Goal: Information Seeking & Learning: Learn about a topic

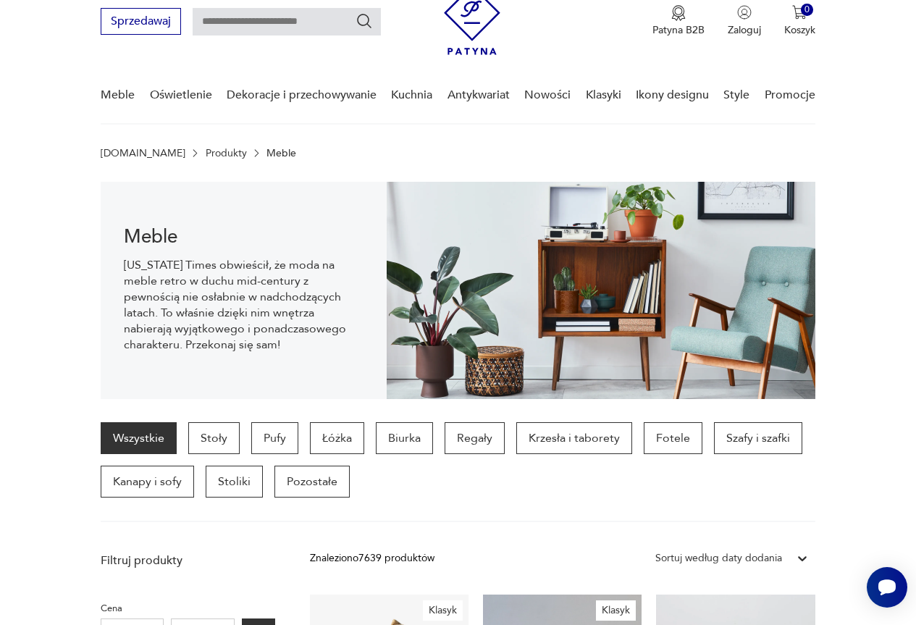
scroll to position [145, 0]
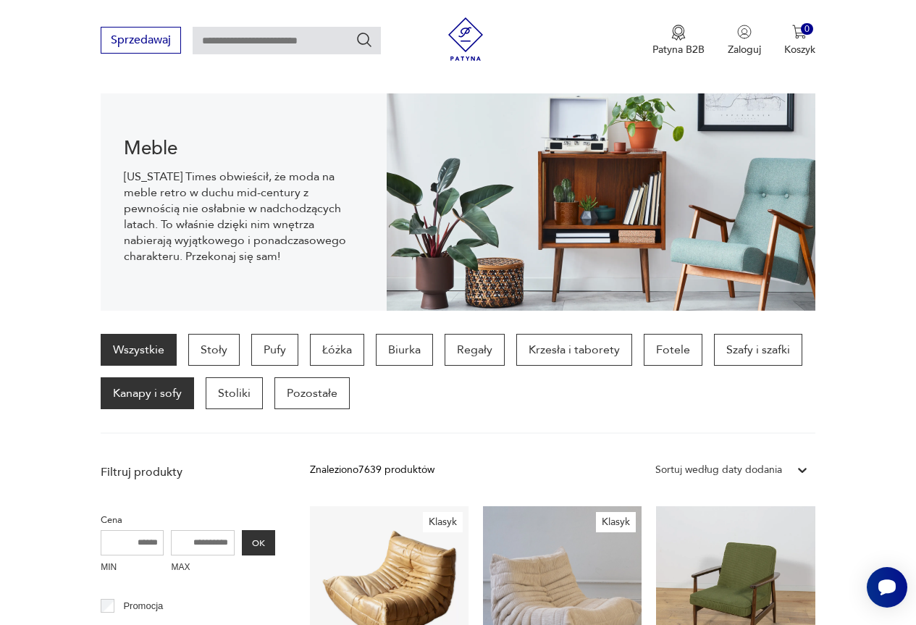
click at [143, 396] on p "Kanapy i sofy" at bounding box center [147, 393] width 93 height 32
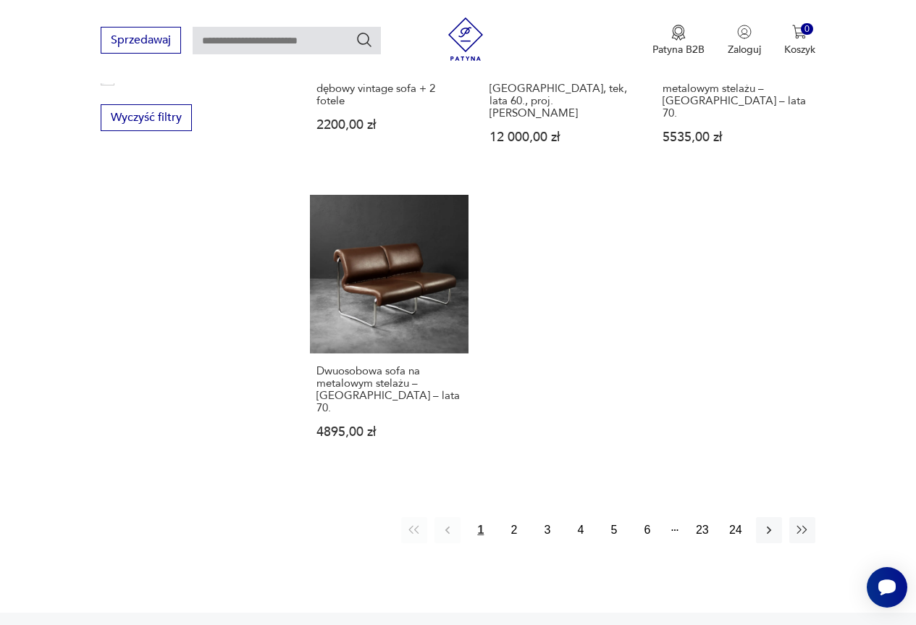
scroll to position [1905, 0]
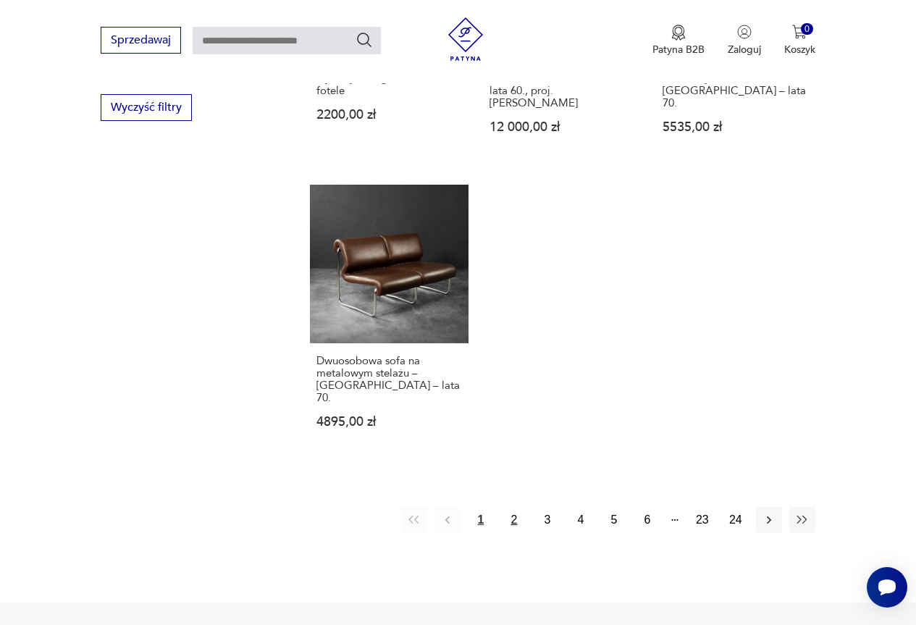
click at [513, 507] on button "2" at bounding box center [514, 520] width 26 height 26
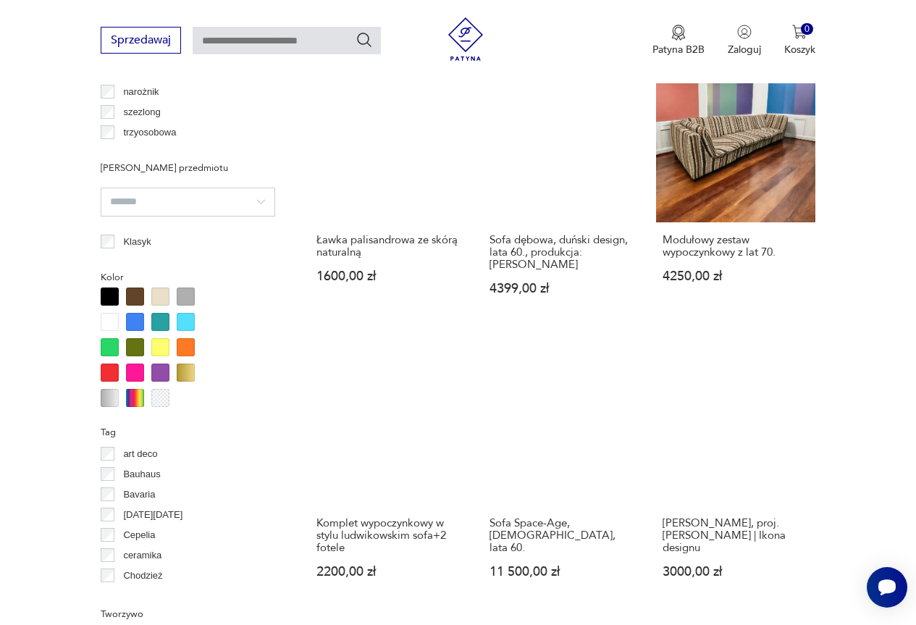
scroll to position [1181, 0]
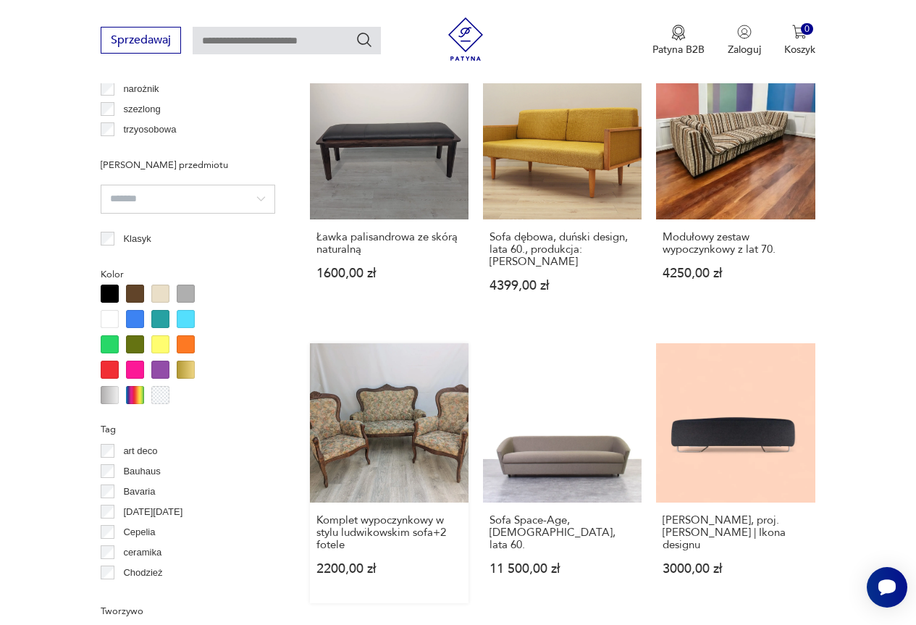
click at [385, 393] on link "Komplet wypoczynkowy w stylu ludwikowskim sofa+2 fotele 2200,00 zł" at bounding box center [389, 472] width 159 height 259
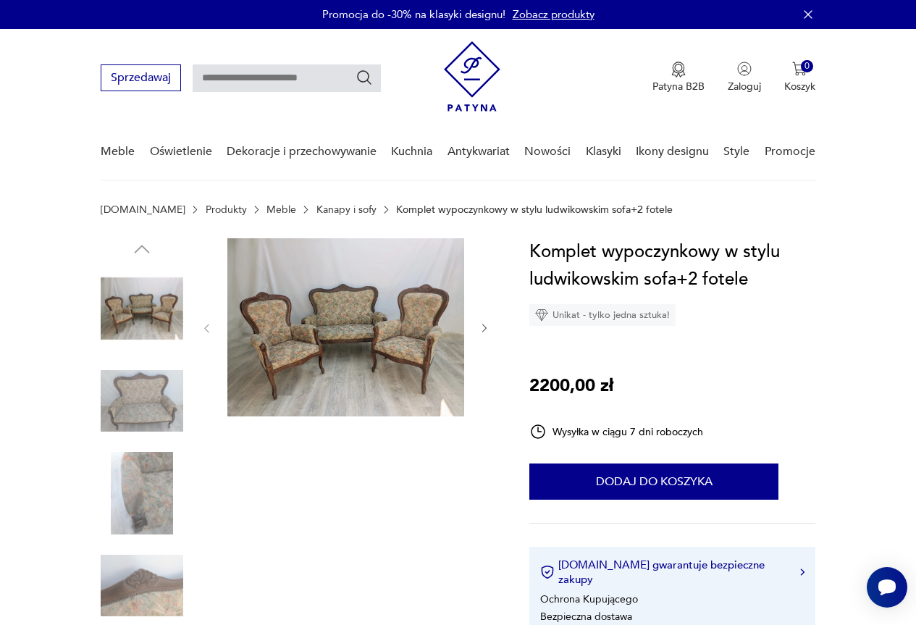
click at [385, 349] on img at bounding box center [345, 327] width 237 height 178
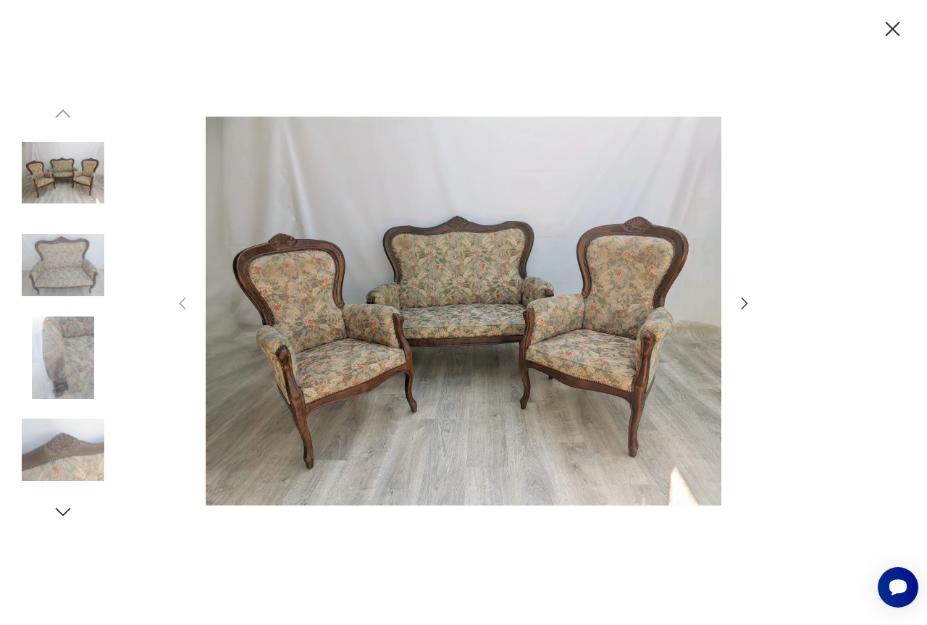
click at [893, 28] on icon "button" at bounding box center [893, 29] width 14 height 14
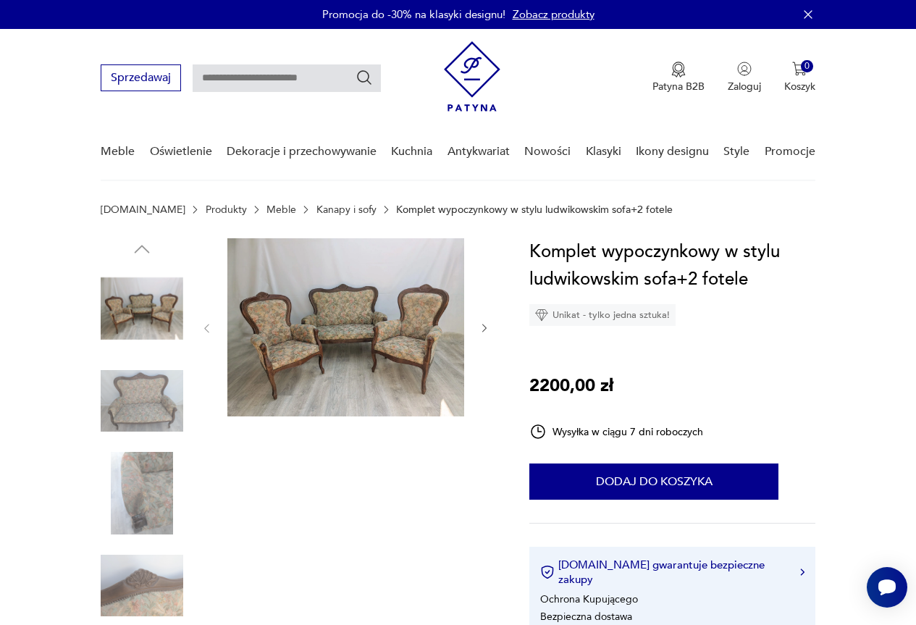
click at [810, 14] on icon "button" at bounding box center [808, 14] width 14 height 14
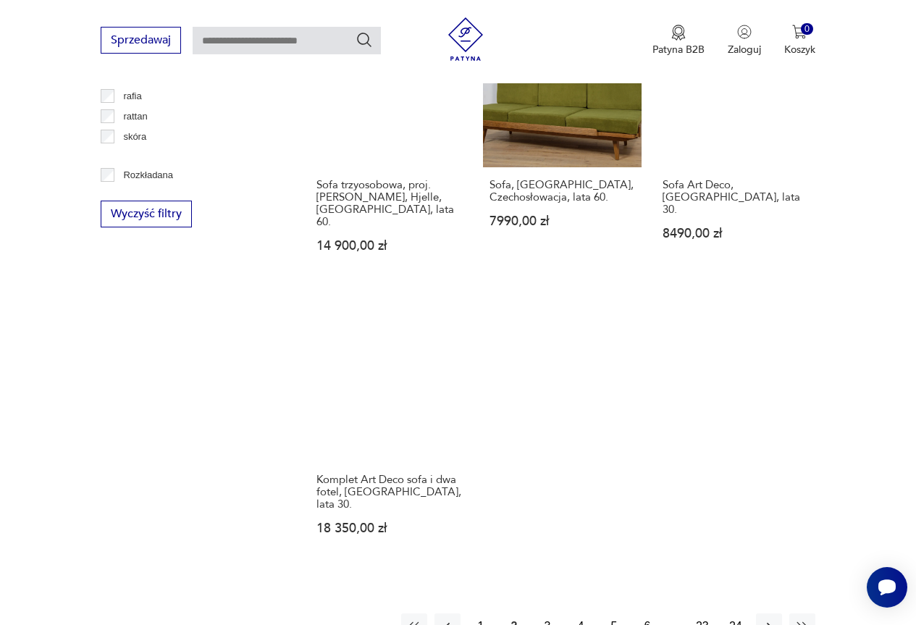
scroll to position [2038, 0]
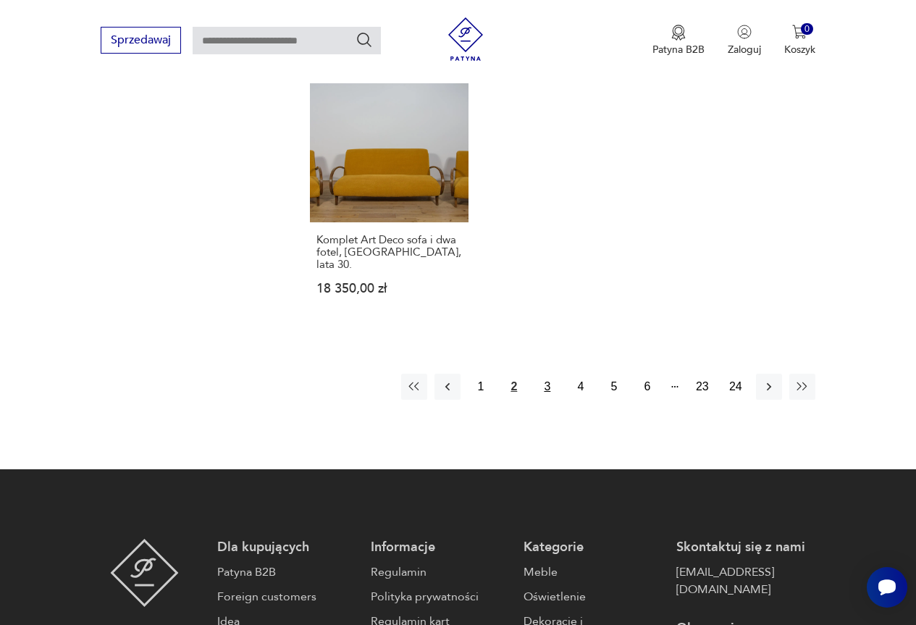
click at [549, 374] on button "3" at bounding box center [548, 387] width 26 height 26
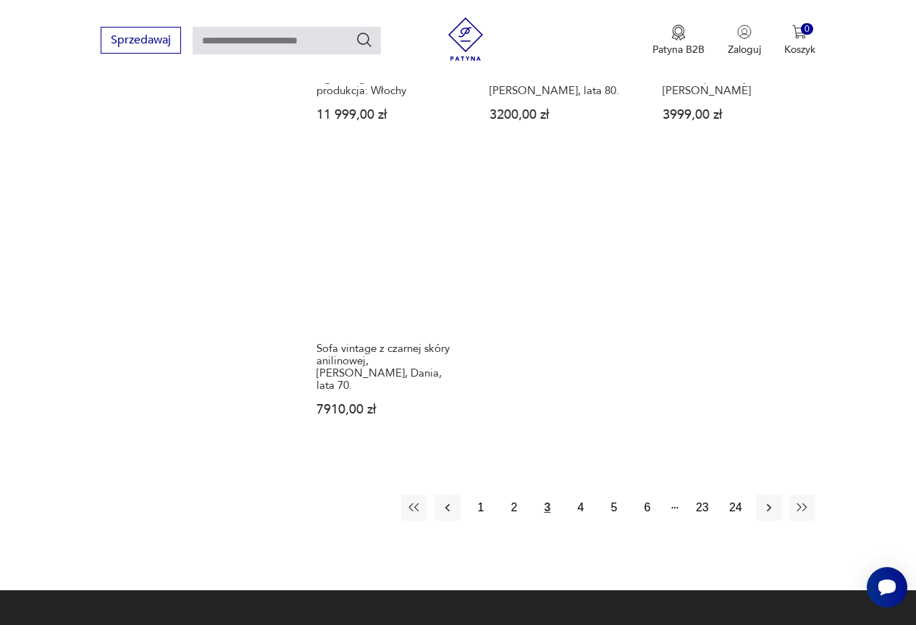
scroll to position [1978, 0]
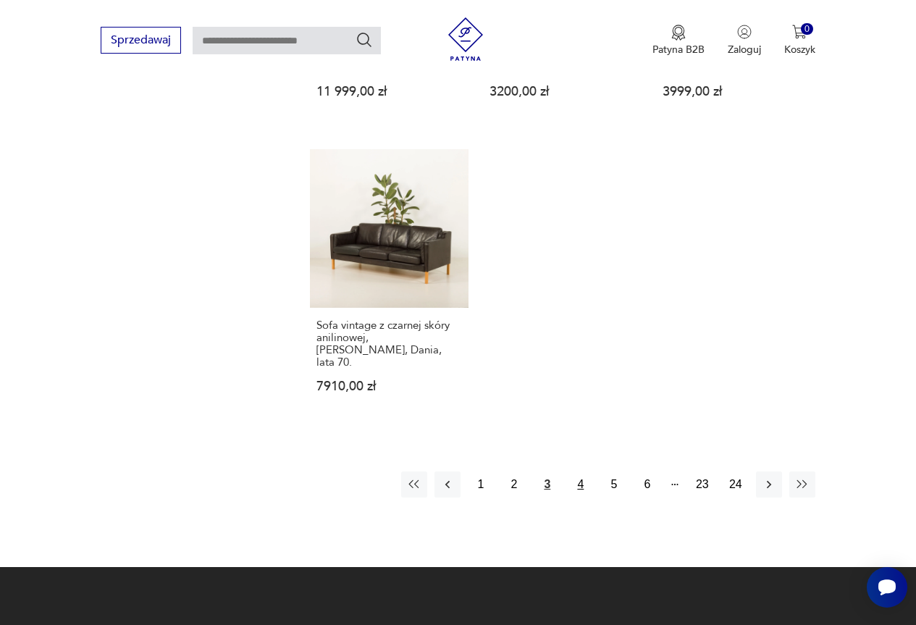
click at [585, 472] on button "4" at bounding box center [581, 485] width 26 height 26
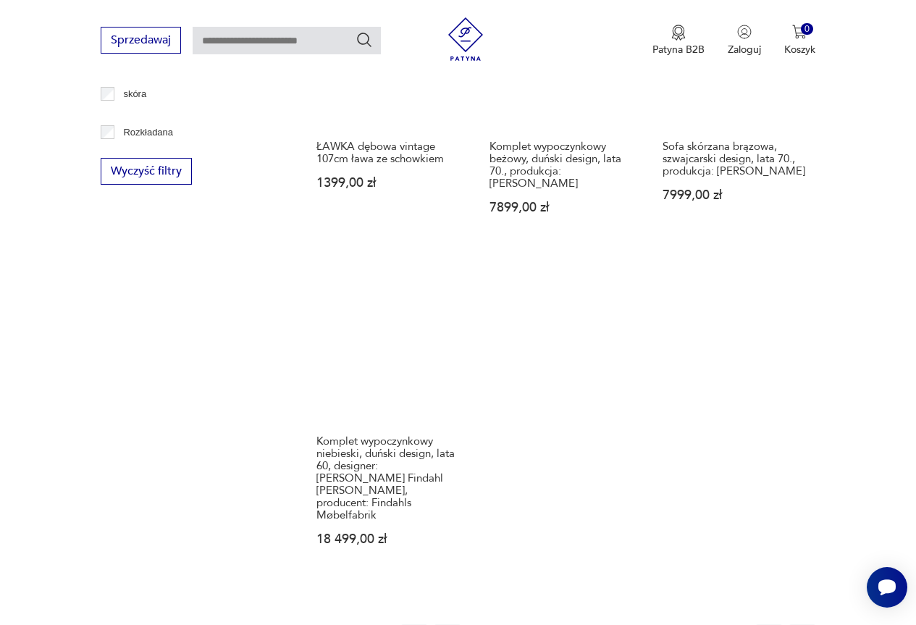
scroll to position [1905, 0]
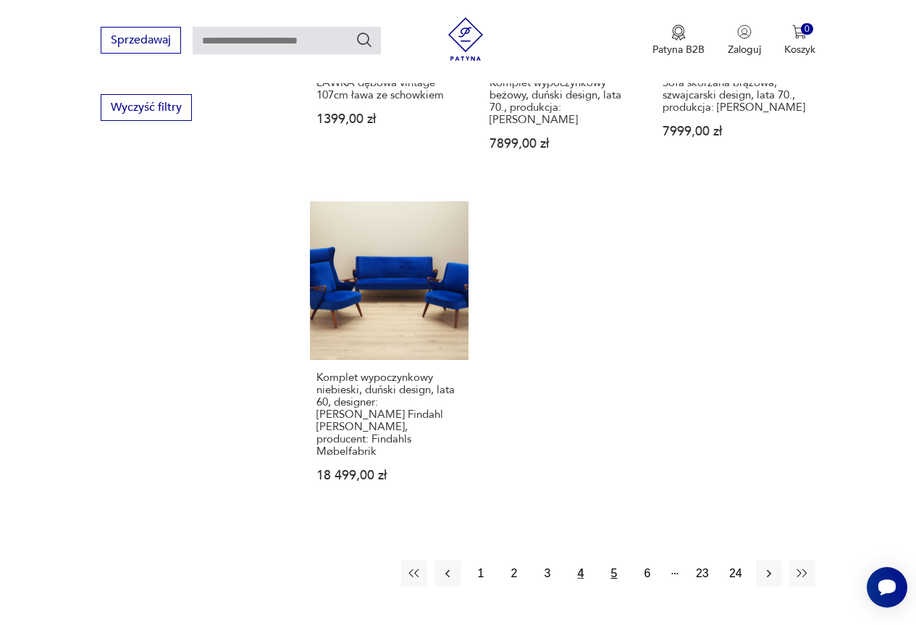
click at [616, 561] on button "5" at bounding box center [614, 574] width 26 height 26
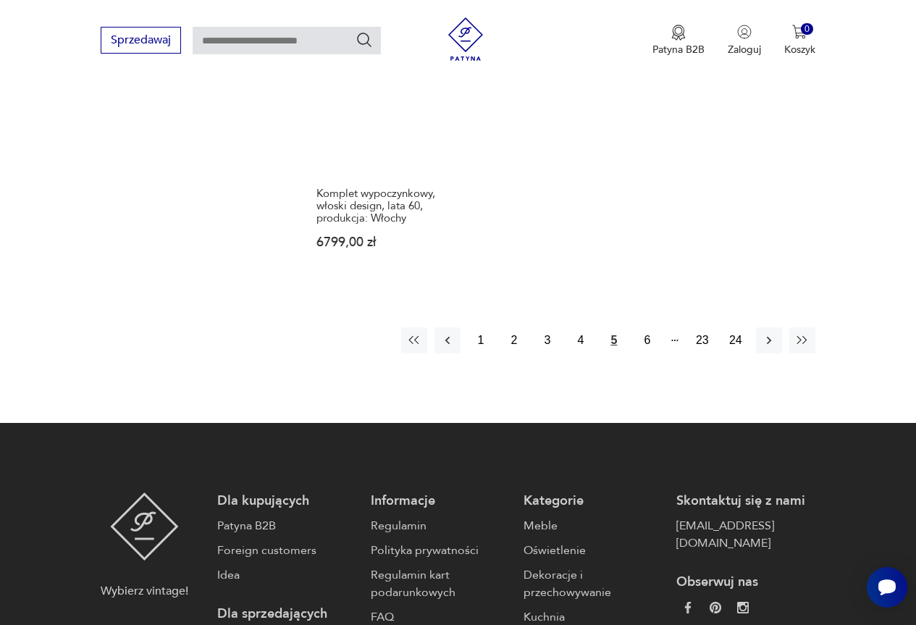
scroll to position [2123, 0]
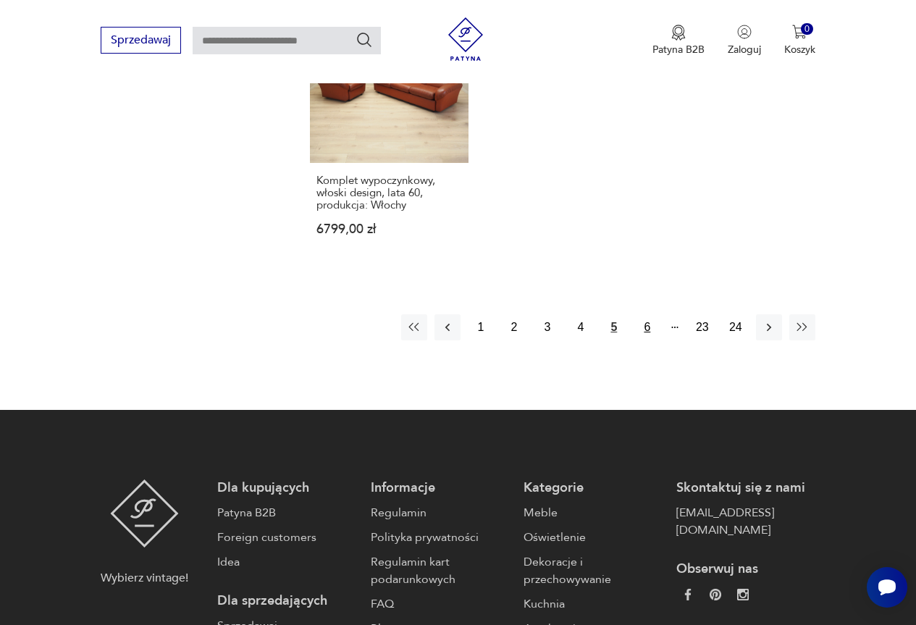
click at [645, 314] on button "6" at bounding box center [648, 327] width 26 height 26
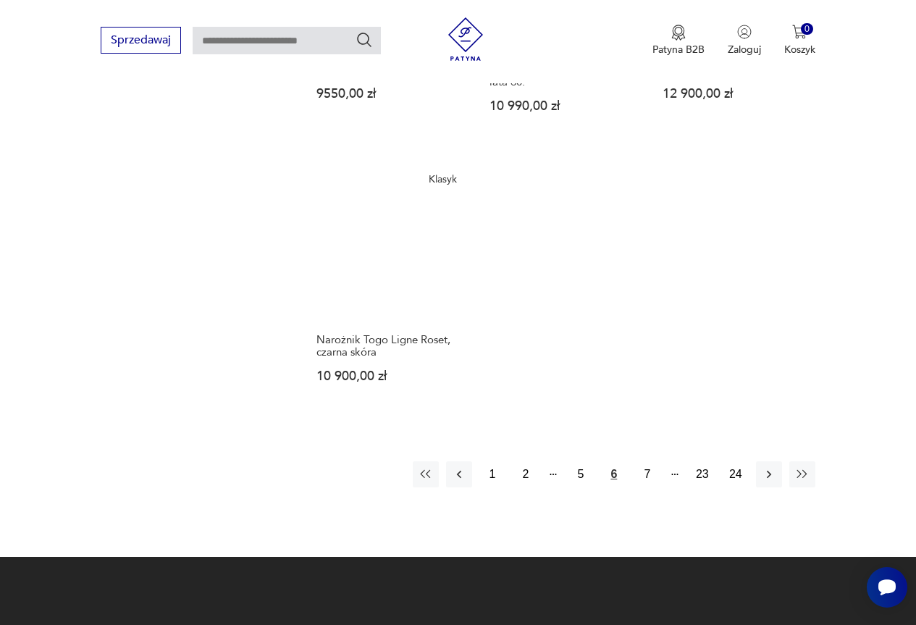
scroll to position [2050, 0]
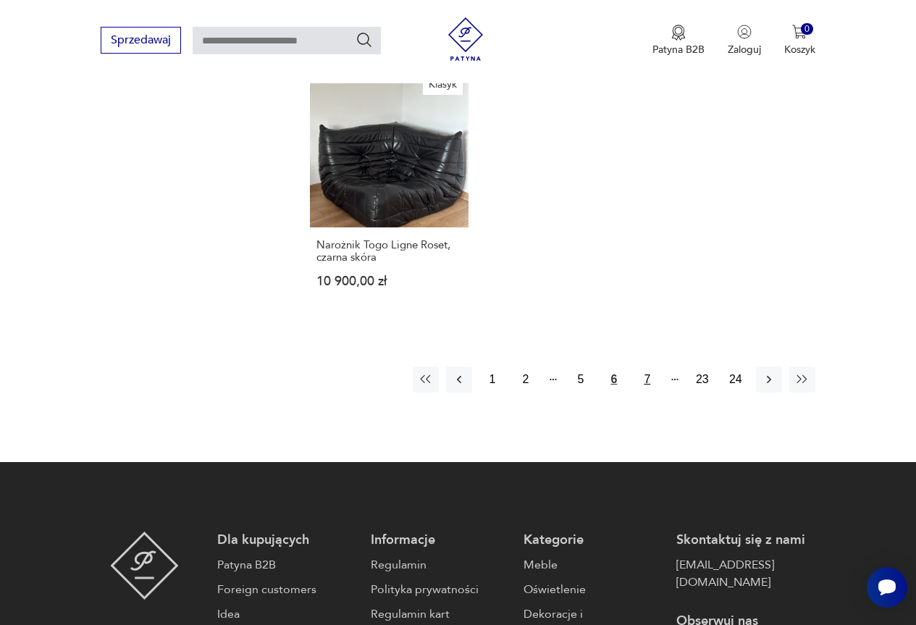
click at [650, 375] on button "7" at bounding box center [648, 380] width 26 height 26
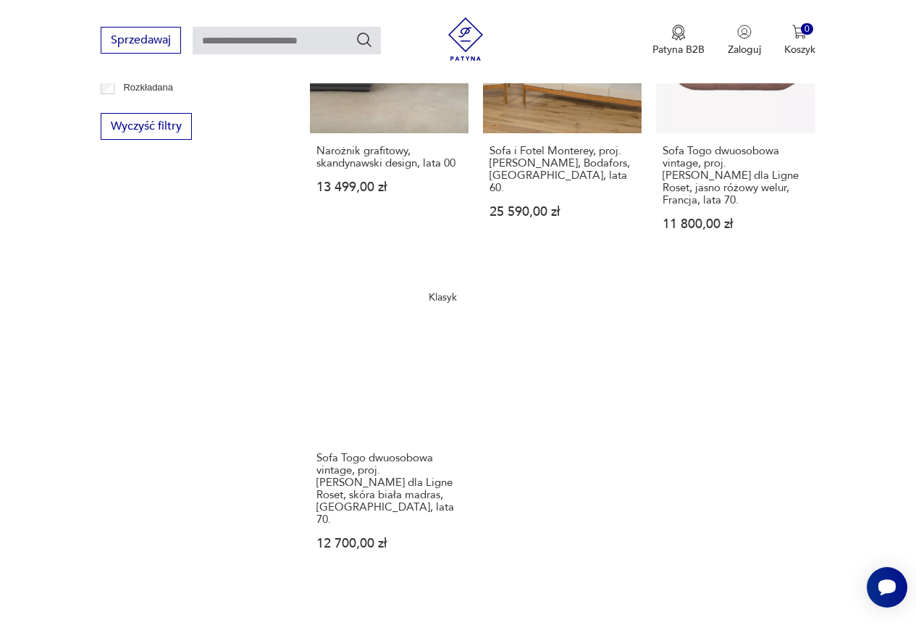
scroll to position [1978, 0]
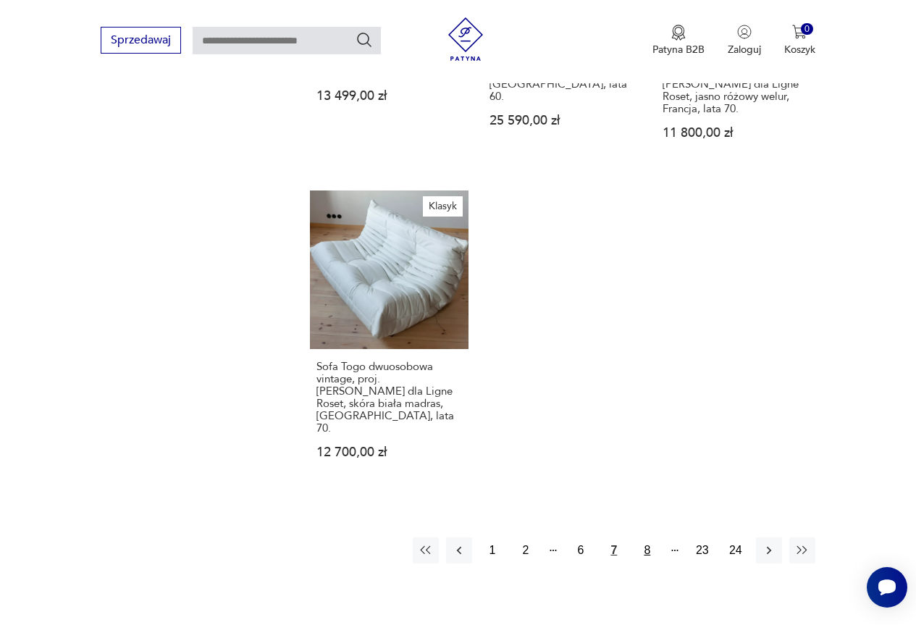
click at [648, 538] on button "8" at bounding box center [648, 551] width 26 height 26
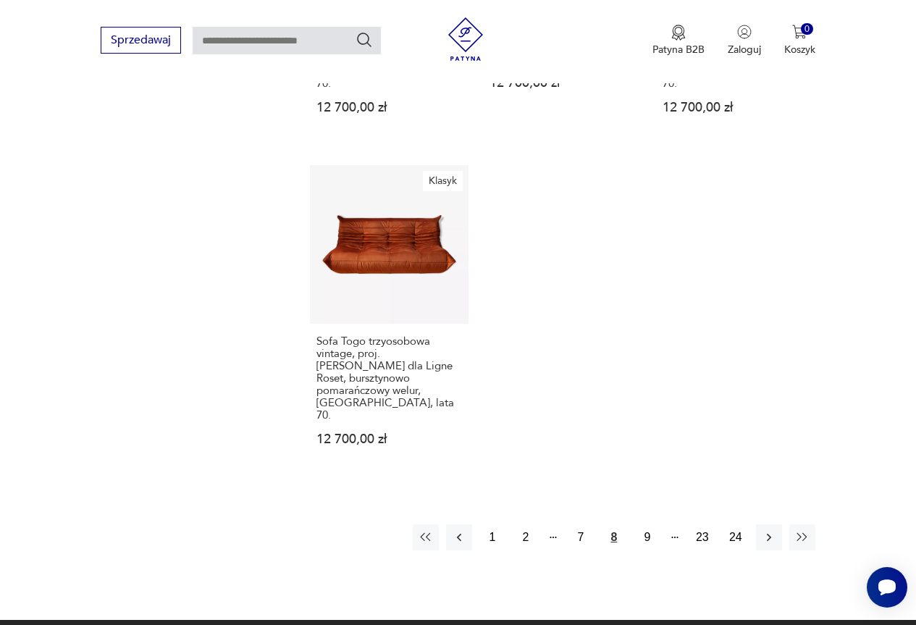
scroll to position [2123, 0]
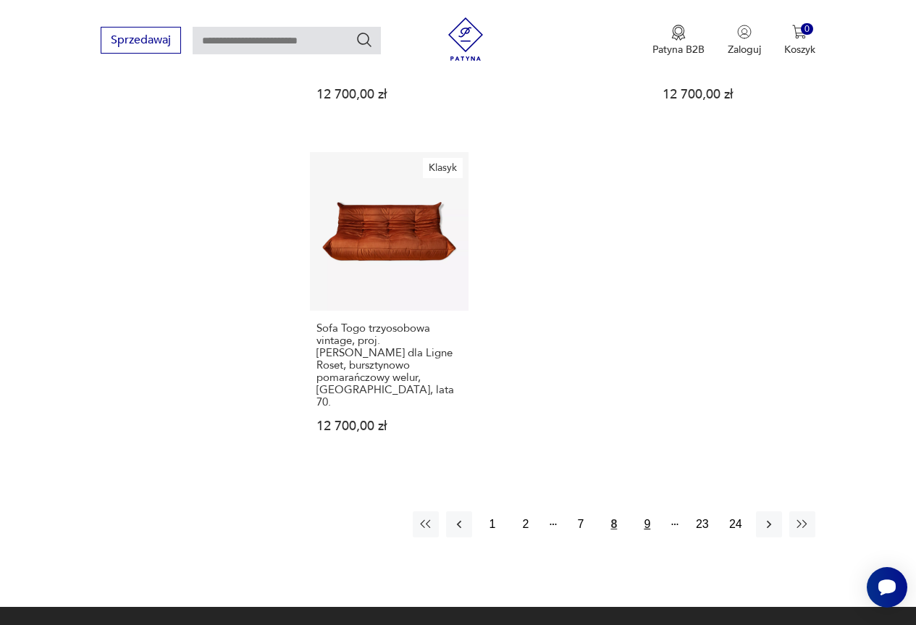
click at [649, 511] on button "9" at bounding box center [648, 524] width 26 height 26
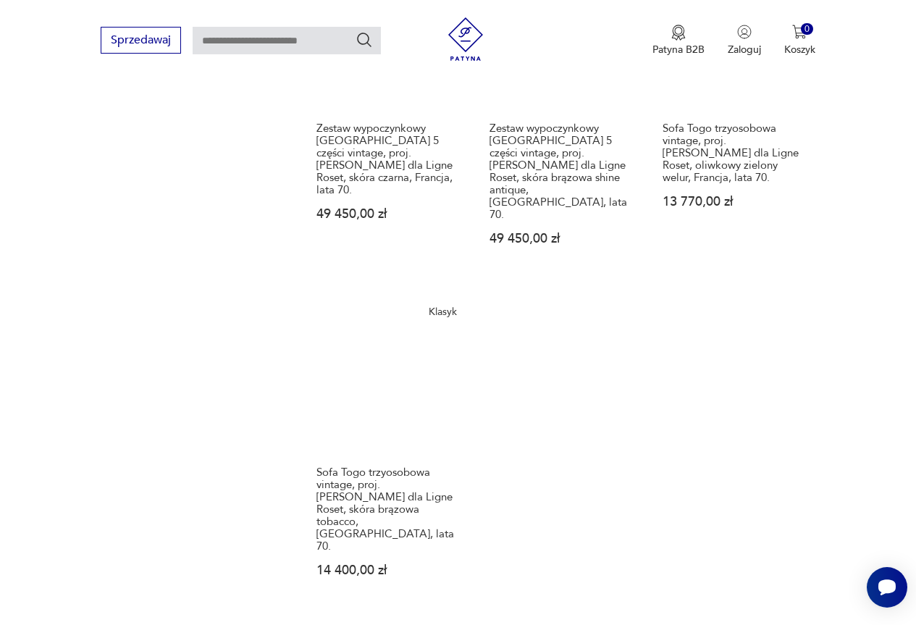
scroll to position [2123, 0]
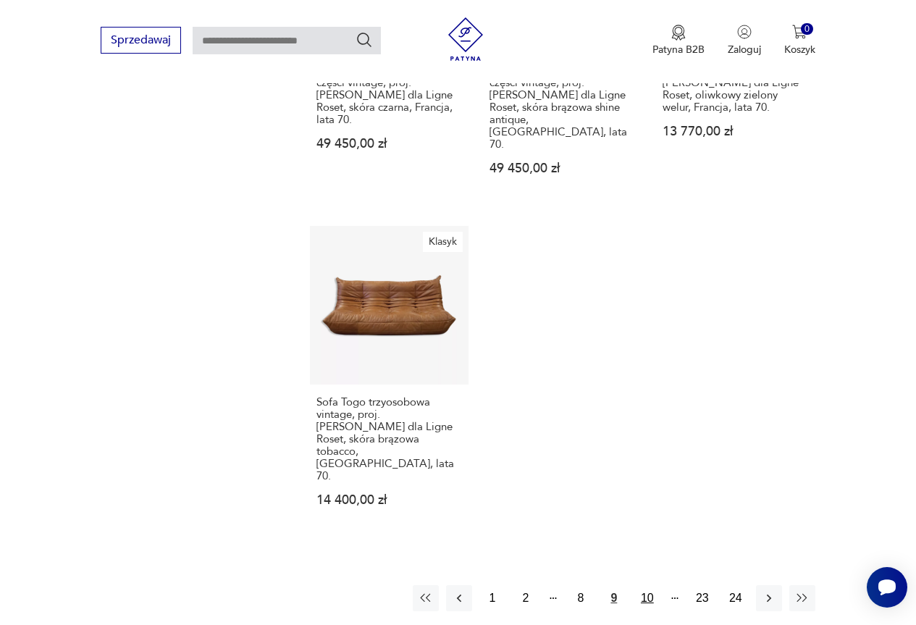
click at [652, 585] on button "10" at bounding box center [648, 598] width 26 height 26
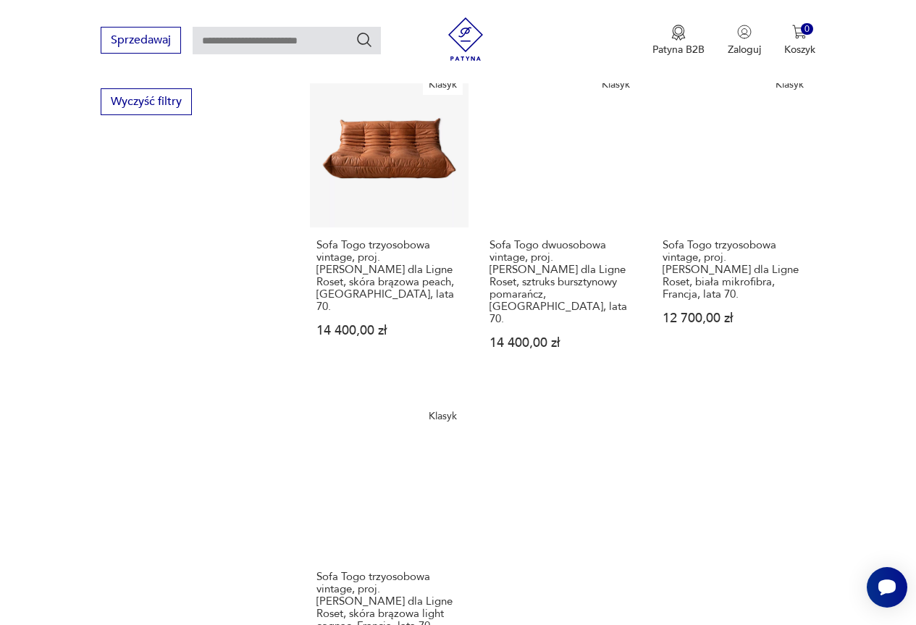
scroll to position [2050, 0]
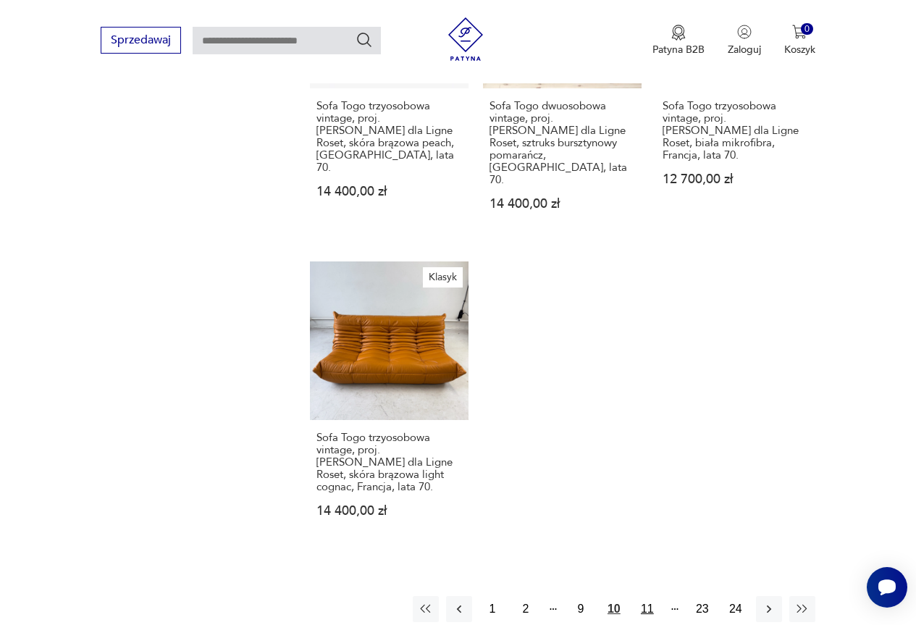
click at [646, 596] on button "11" at bounding box center [648, 609] width 26 height 26
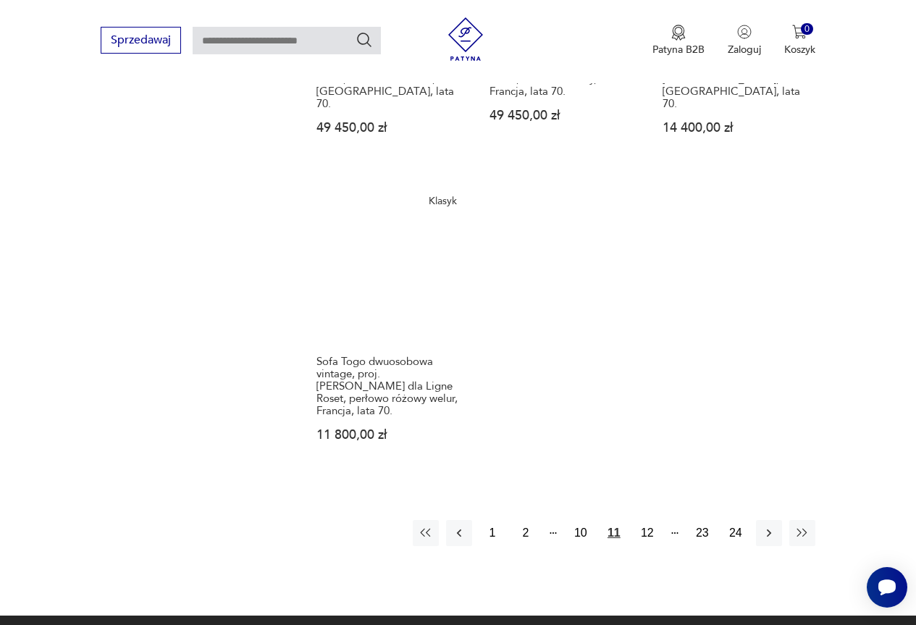
scroll to position [2123, 0]
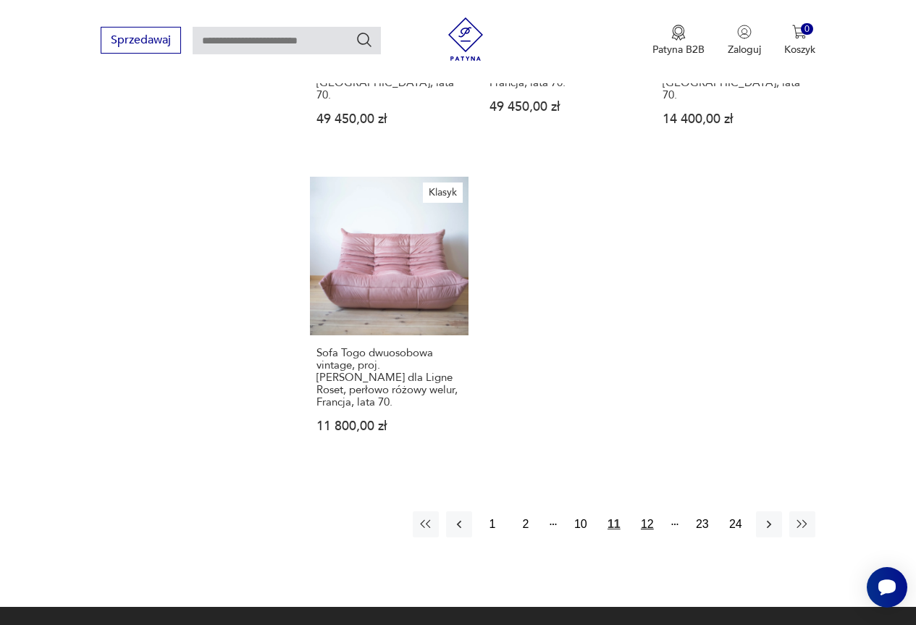
click at [649, 511] on button "12" at bounding box center [648, 524] width 26 height 26
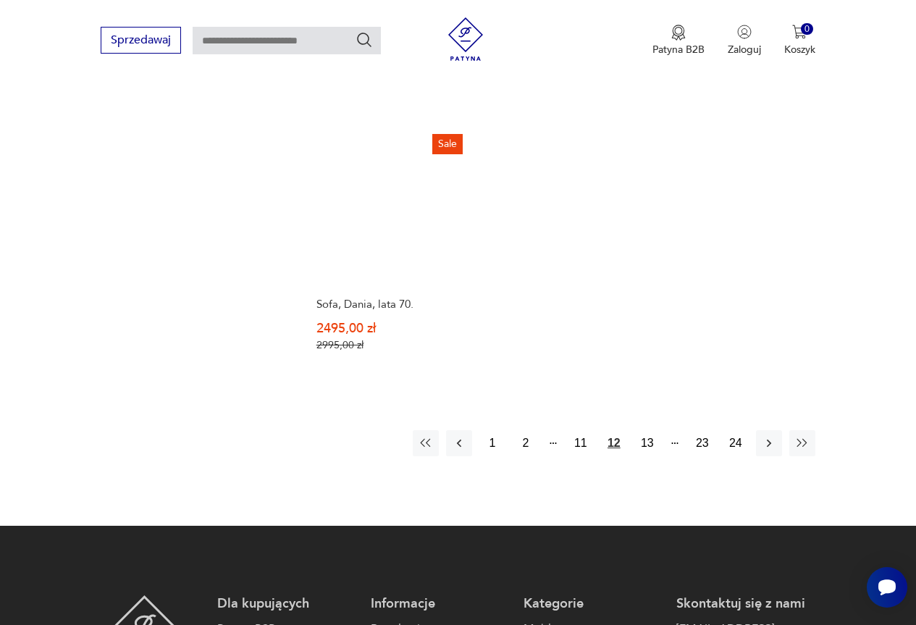
scroll to position [2123, 0]
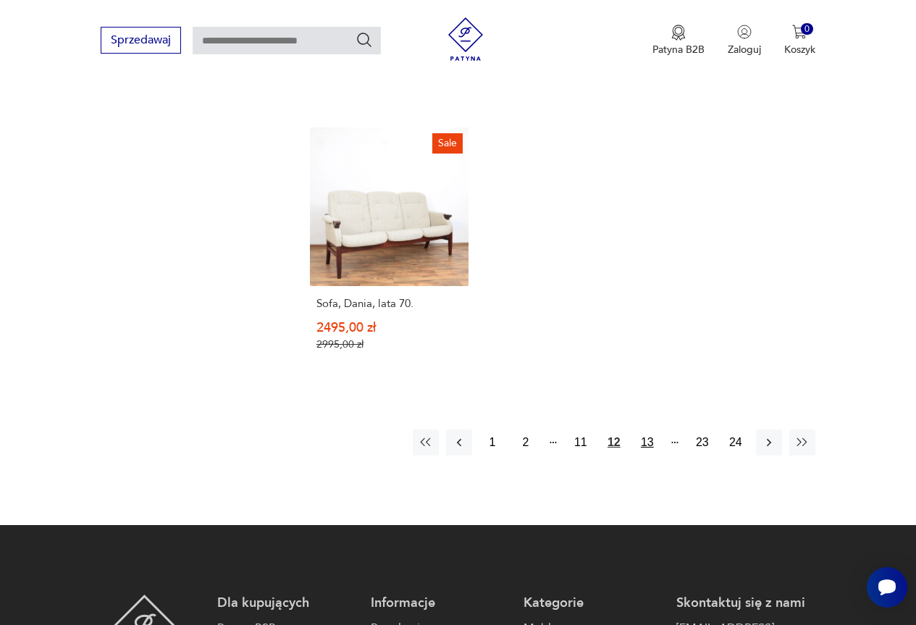
click at [651, 430] on button "13" at bounding box center [648, 443] width 26 height 26
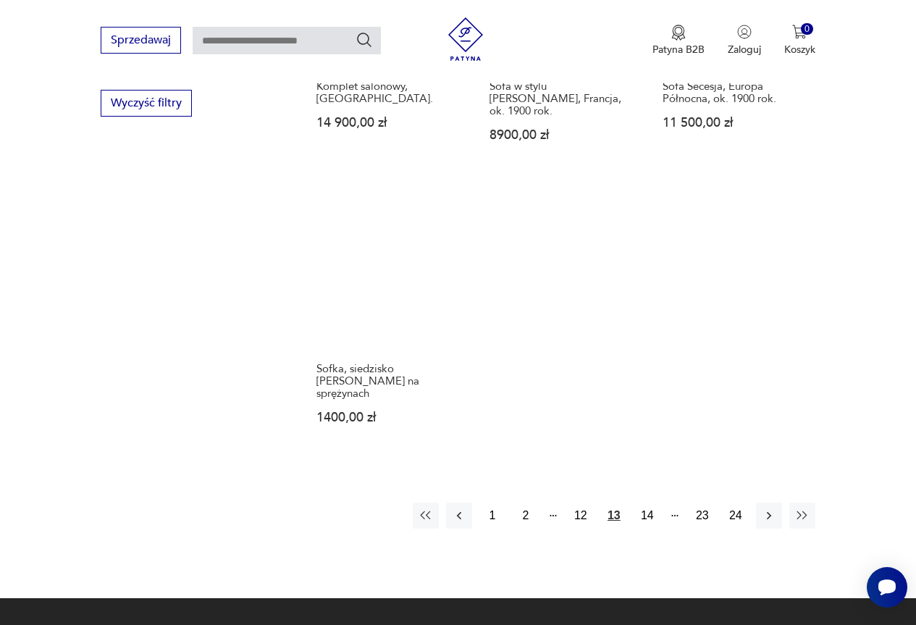
scroll to position [1978, 0]
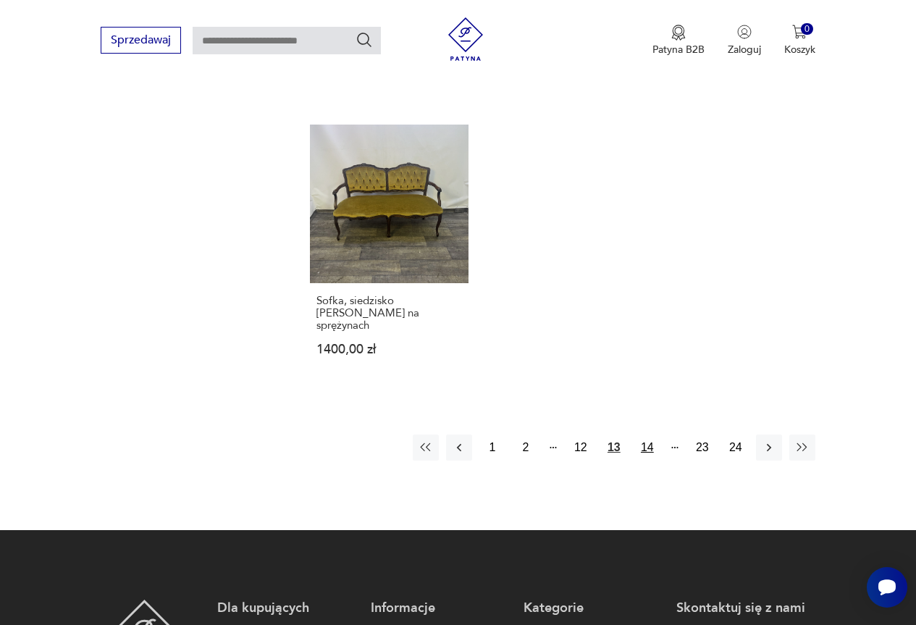
click at [648, 435] on button "14" at bounding box center [648, 448] width 26 height 26
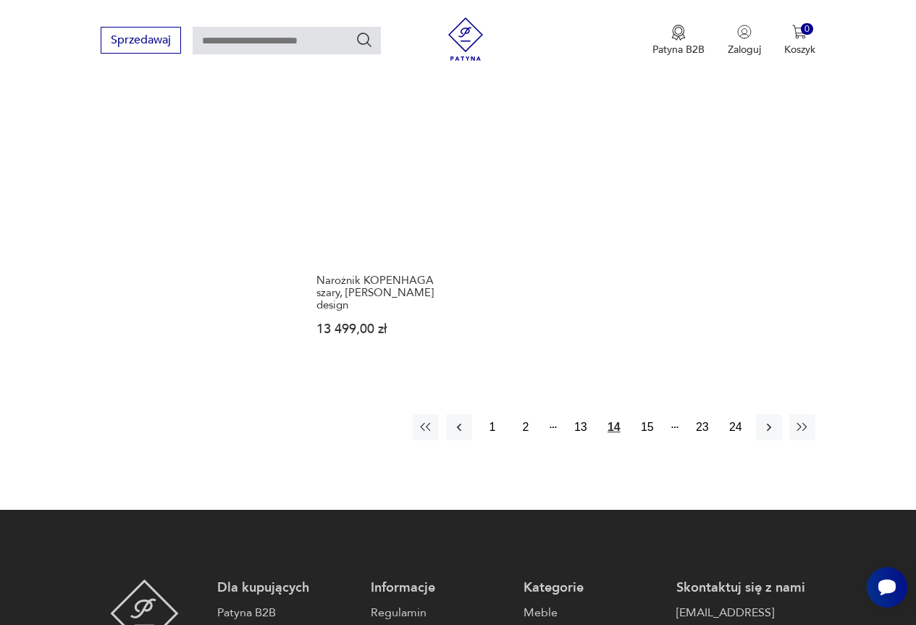
scroll to position [2050, 0]
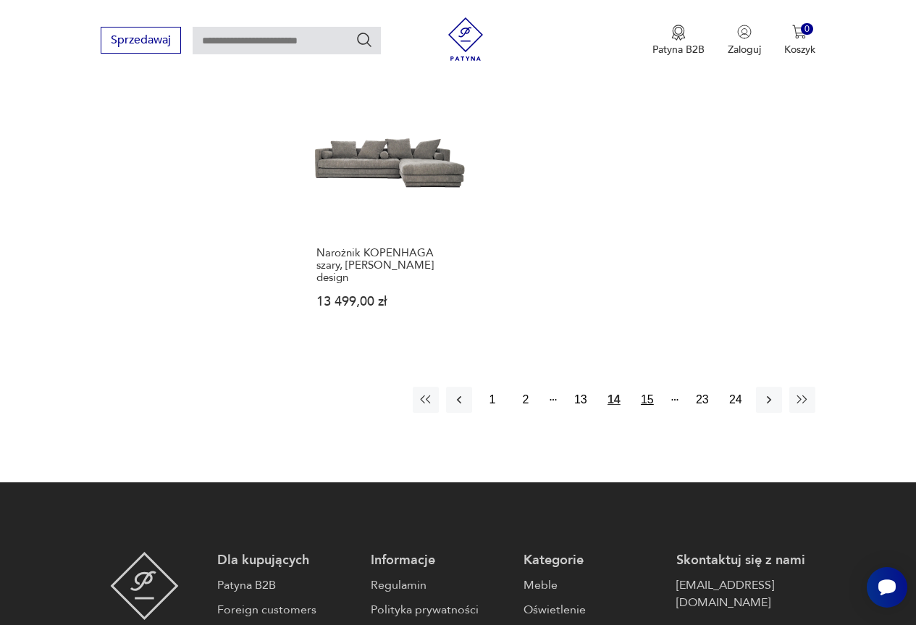
click at [648, 387] on button "15" at bounding box center [648, 400] width 26 height 26
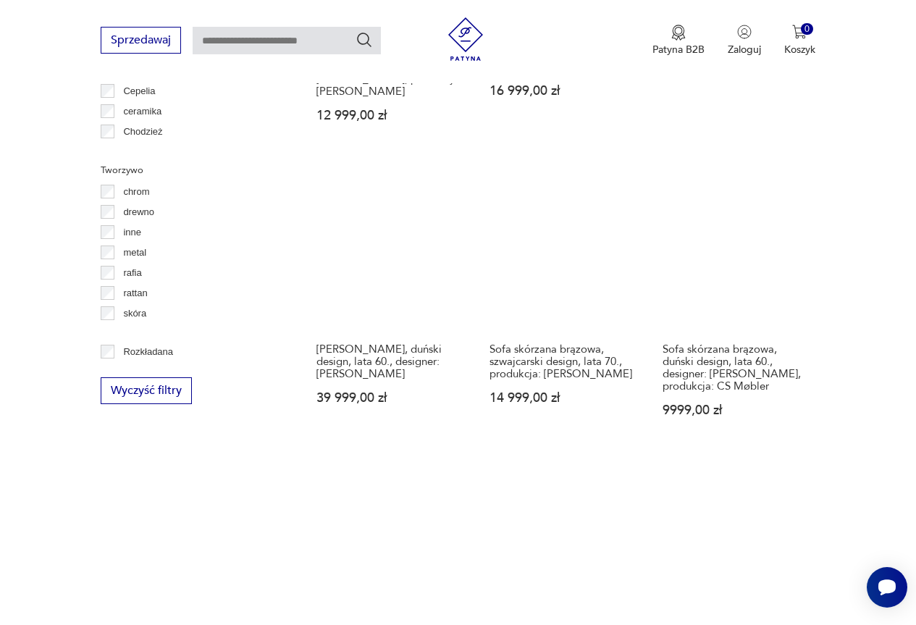
scroll to position [1833, 0]
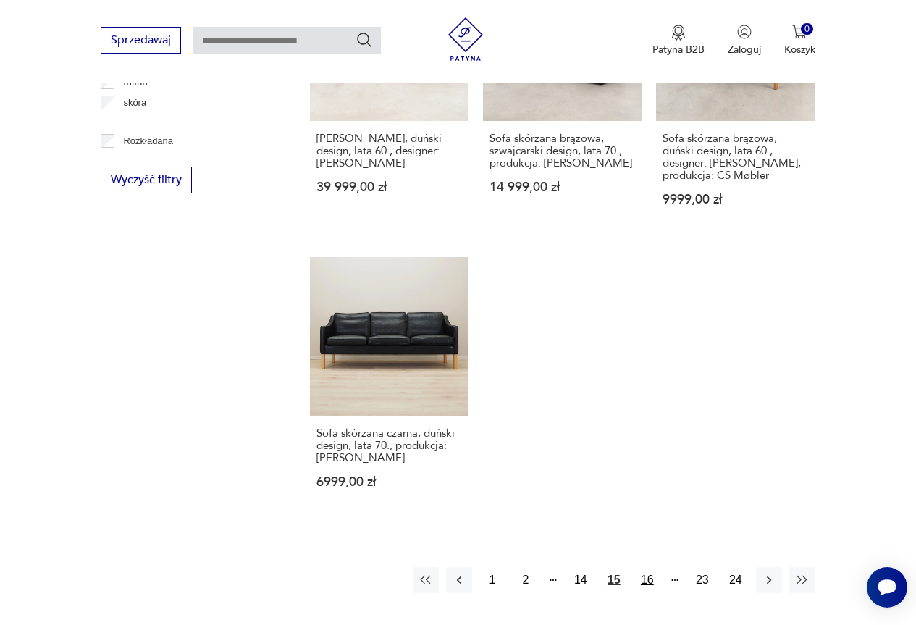
click at [648, 567] on button "16" at bounding box center [648, 580] width 26 height 26
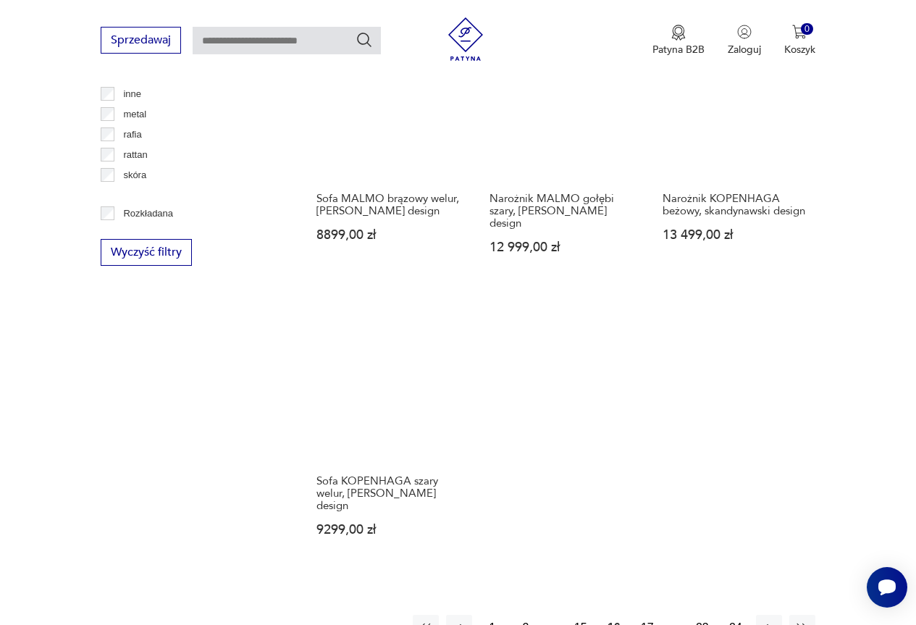
scroll to position [1905, 0]
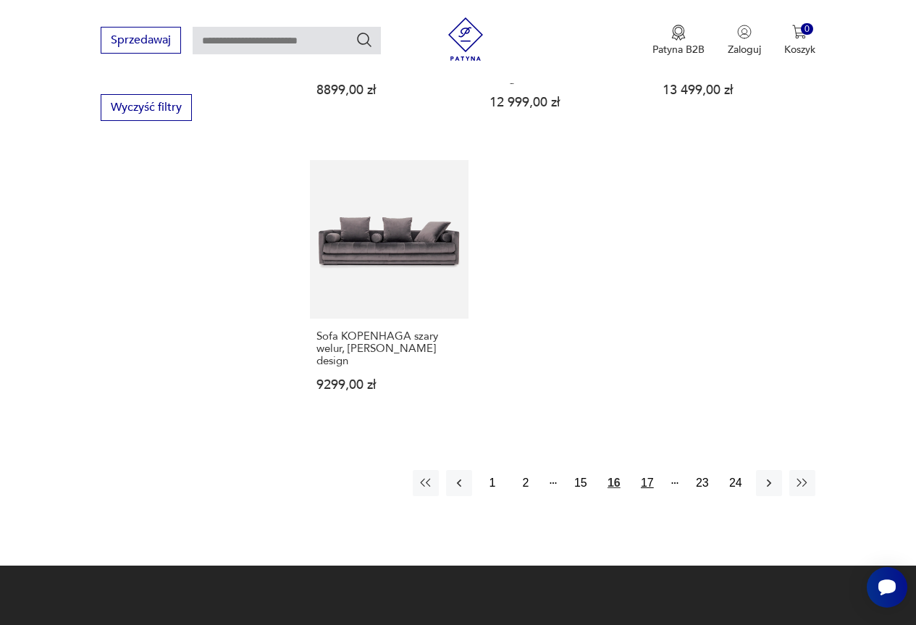
click at [653, 470] on button "17" at bounding box center [648, 483] width 26 height 26
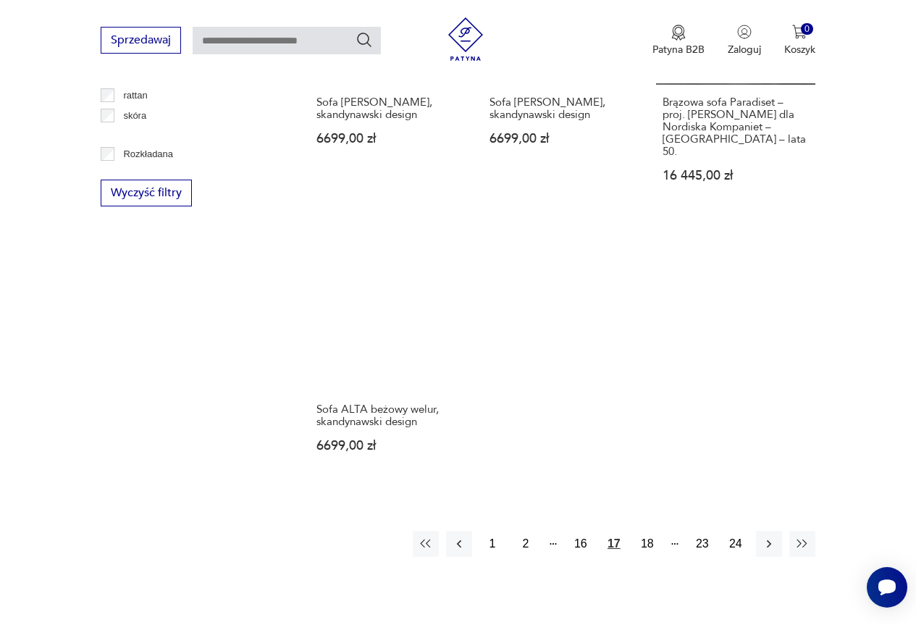
scroll to position [1978, 0]
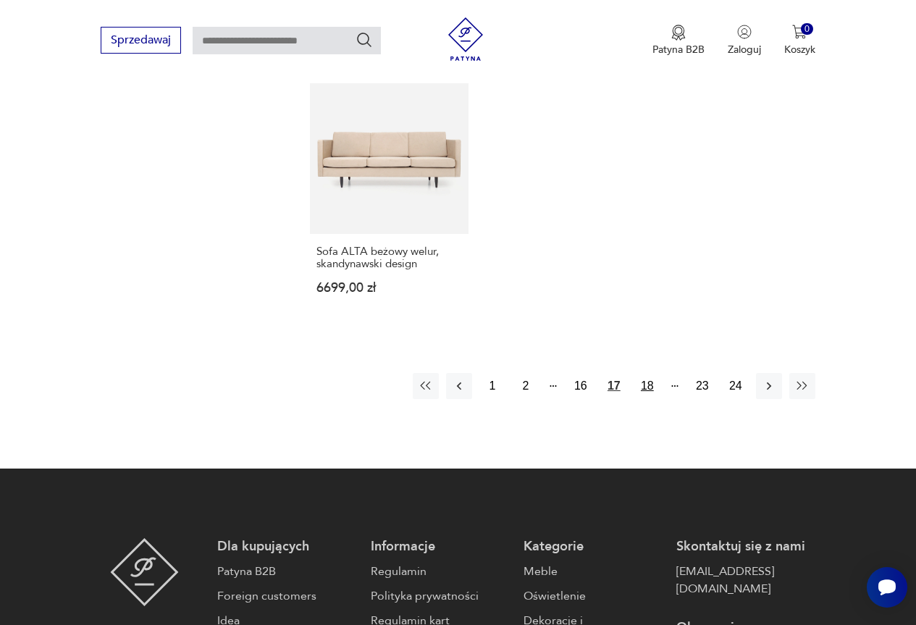
click at [648, 373] on button "18" at bounding box center [648, 386] width 26 height 26
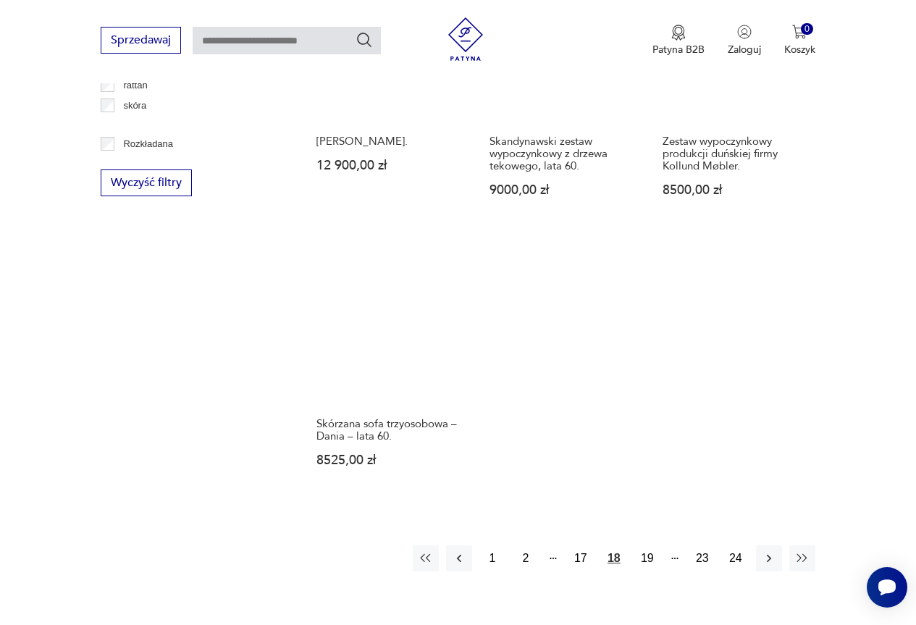
scroll to position [1833, 0]
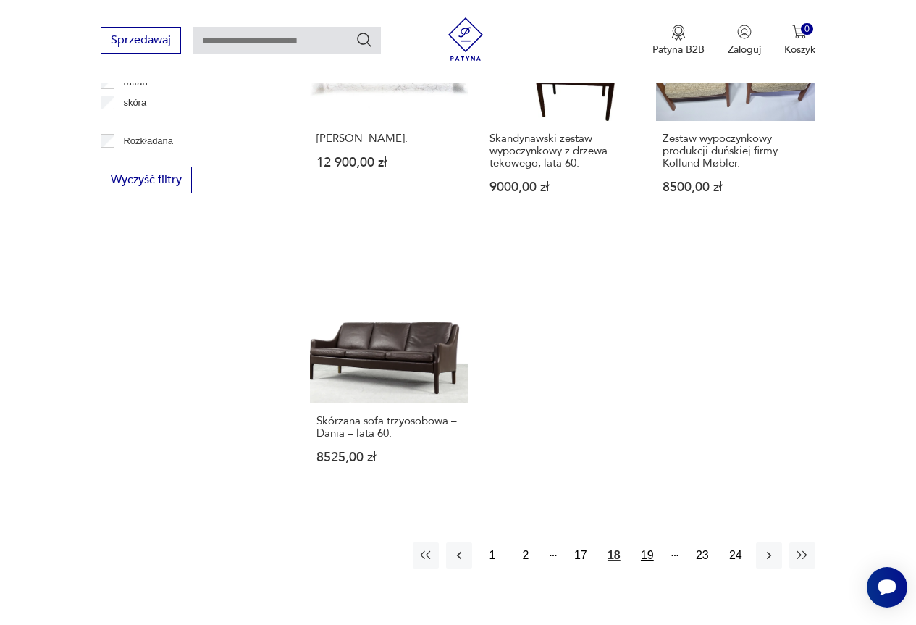
click at [643, 543] on button "19" at bounding box center [648, 556] width 26 height 26
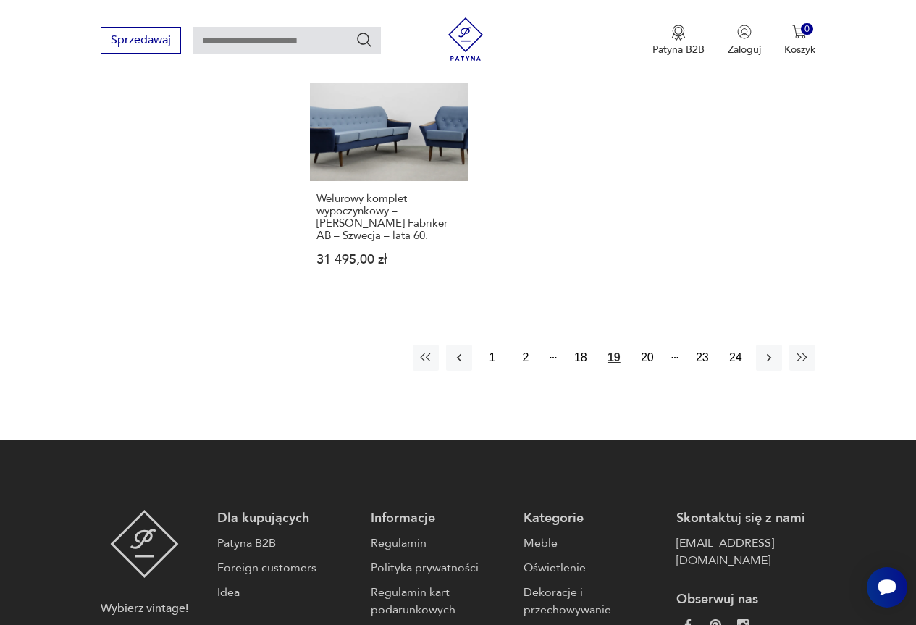
scroll to position [2123, 0]
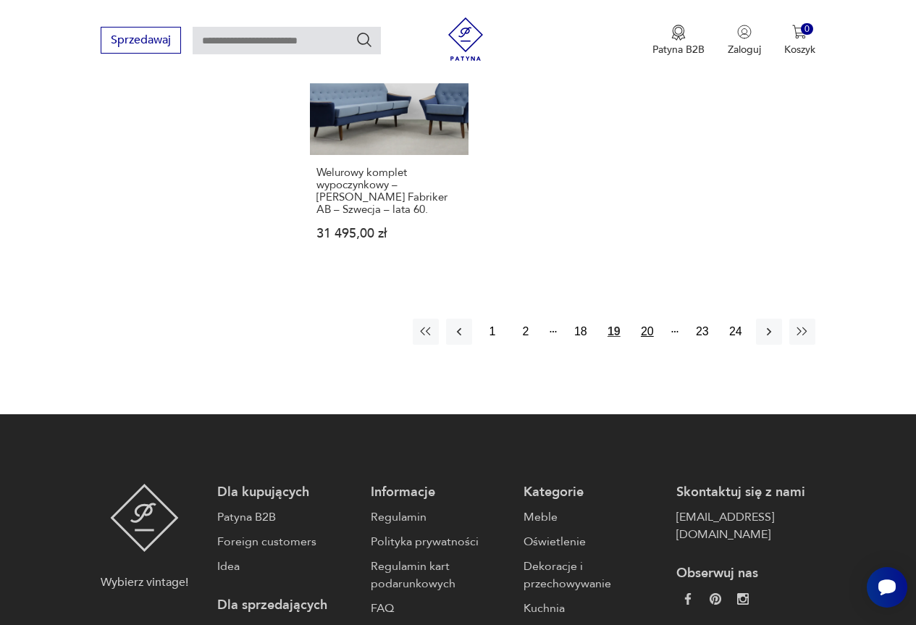
click at [647, 319] on button "20" at bounding box center [648, 332] width 26 height 26
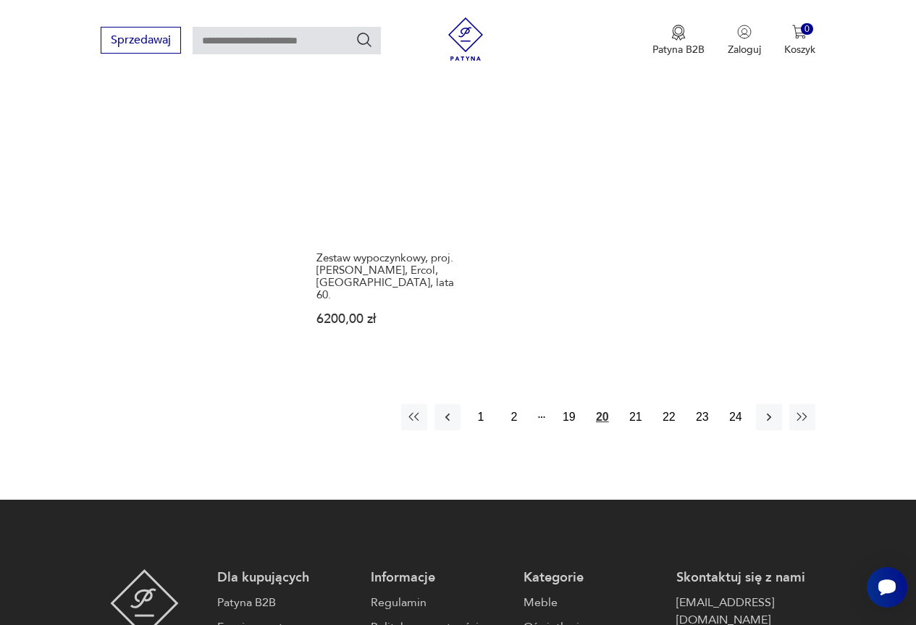
scroll to position [2123, 0]
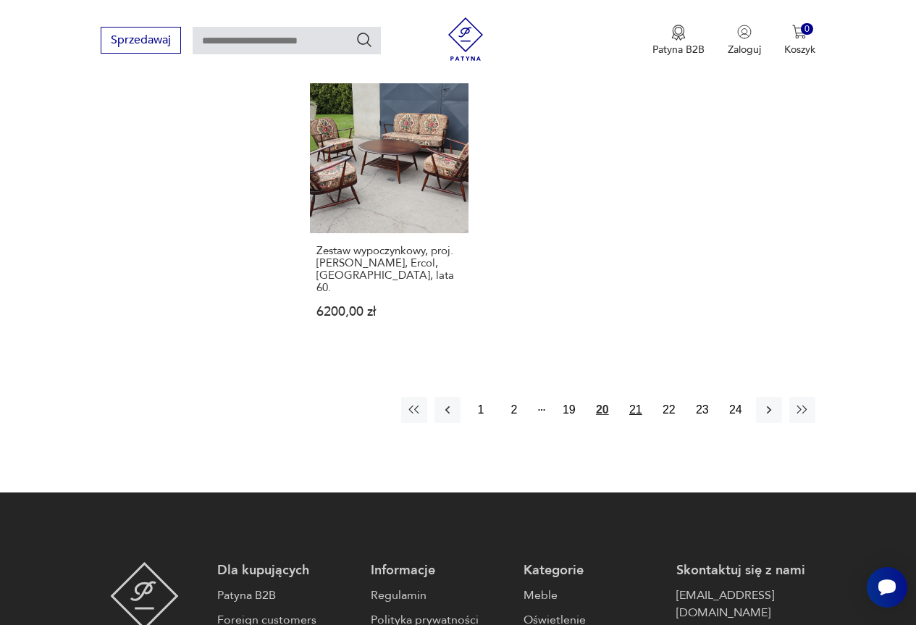
click at [636, 397] on button "21" at bounding box center [636, 410] width 26 height 26
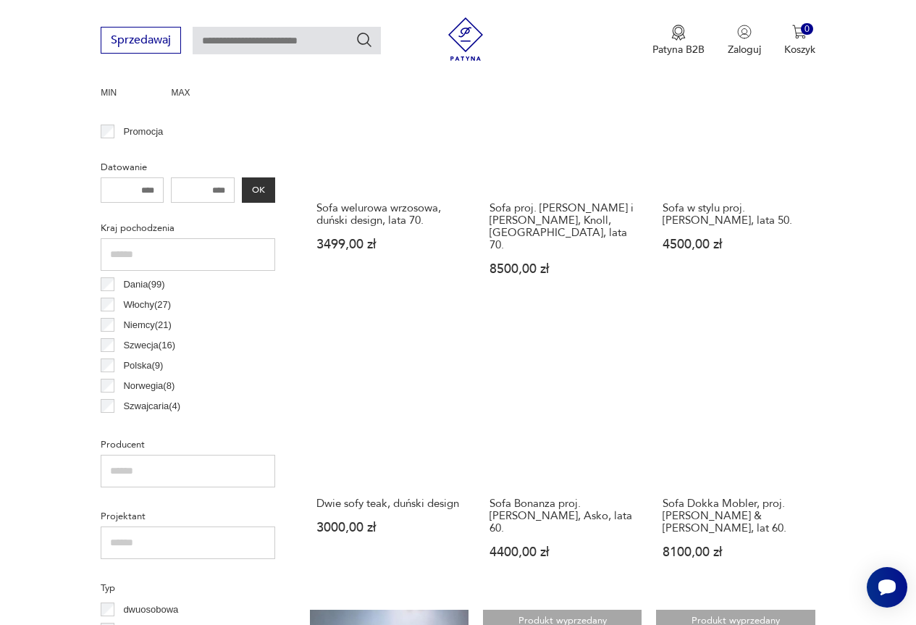
scroll to position [746, 0]
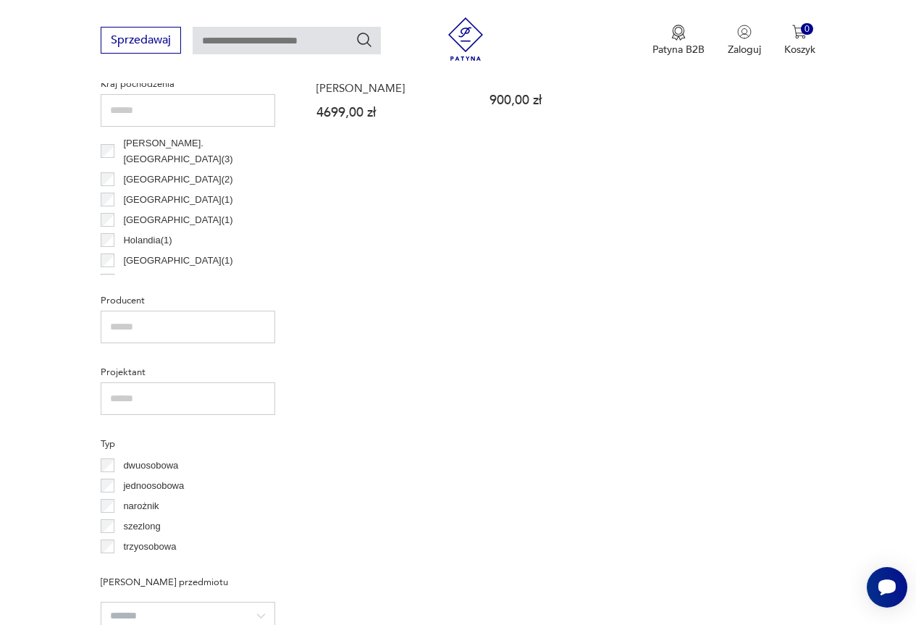
scroll to position [963, 0]
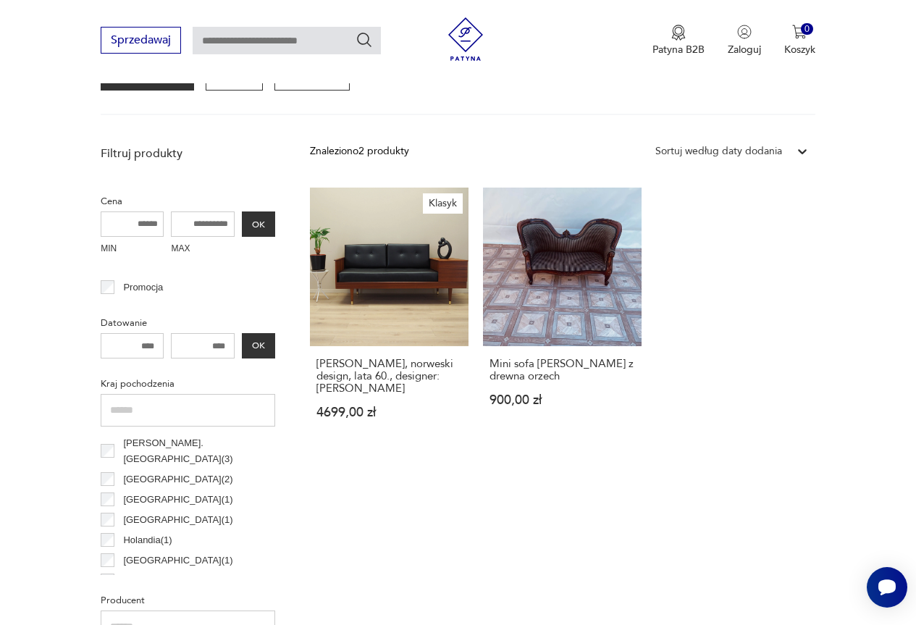
scroll to position [384, 0]
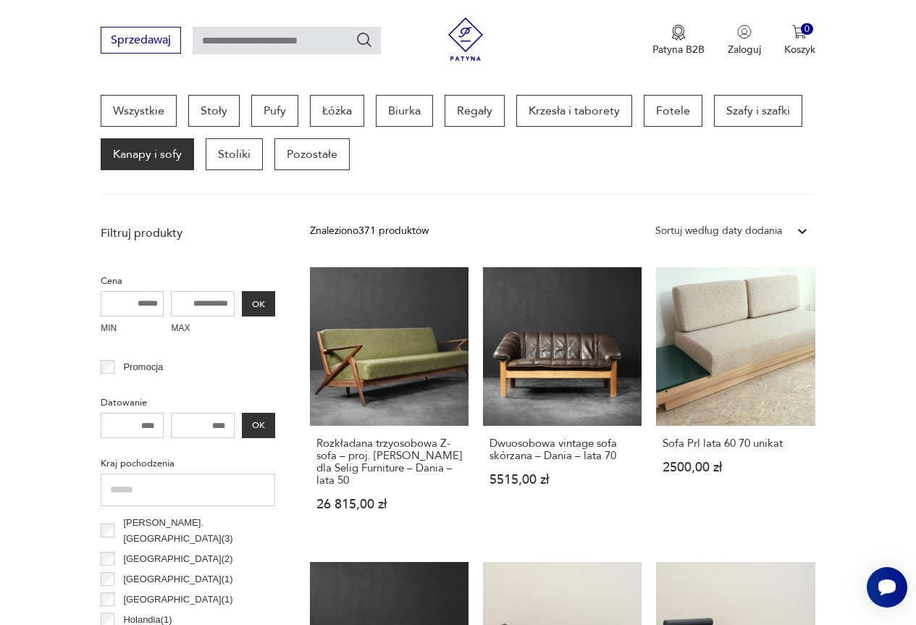
click at [232, 422] on input "number" at bounding box center [202, 425] width 63 height 25
type input "****"
click at [264, 426] on div "**** OK" at bounding box center [188, 425] width 175 height 25
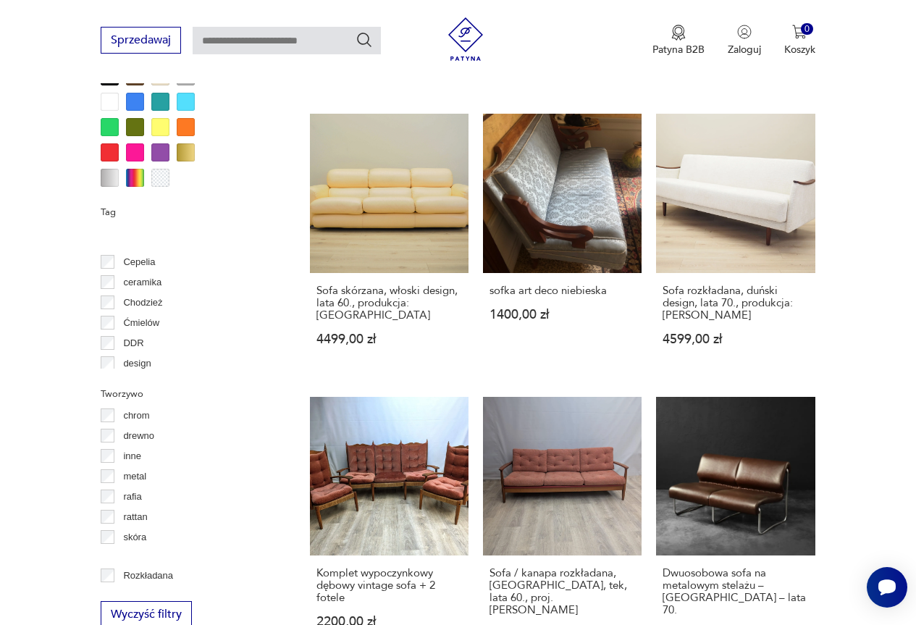
scroll to position [0, 0]
click at [896, 163] on section "Filtruj produkty Cena MIN MAX OK Promocja Datowanie **** OK Kraj pochodzenia [D…" at bounding box center [458, 157] width 916 height 1906
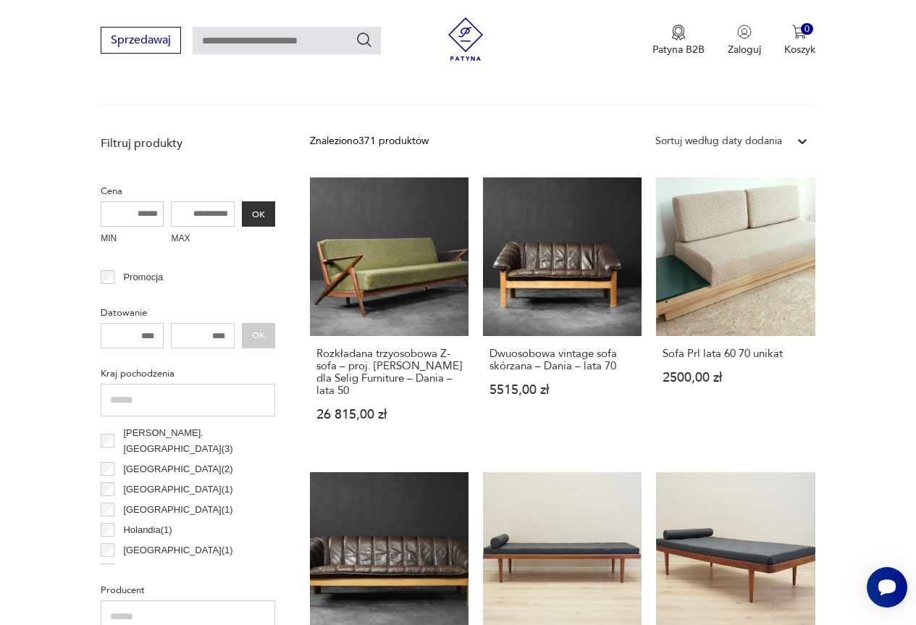
scroll to position [384, 0]
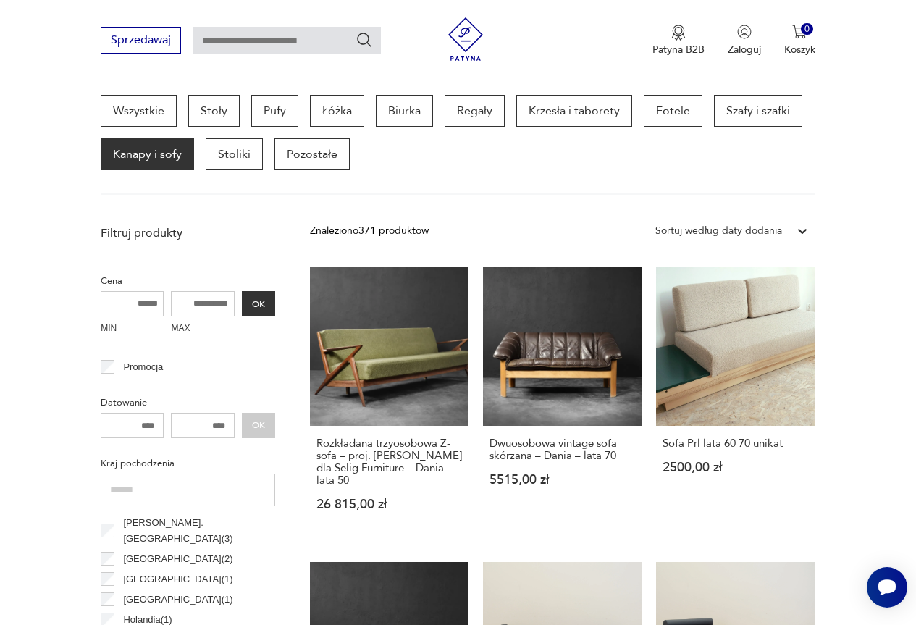
click at [160, 419] on input "number" at bounding box center [132, 425] width 63 height 25
click at [275, 424] on div "**** OK" at bounding box center [188, 425] width 175 height 25
click at [271, 422] on div "**** OK" at bounding box center [188, 425] width 175 height 25
click at [259, 302] on button "OK" at bounding box center [258, 303] width 33 height 25
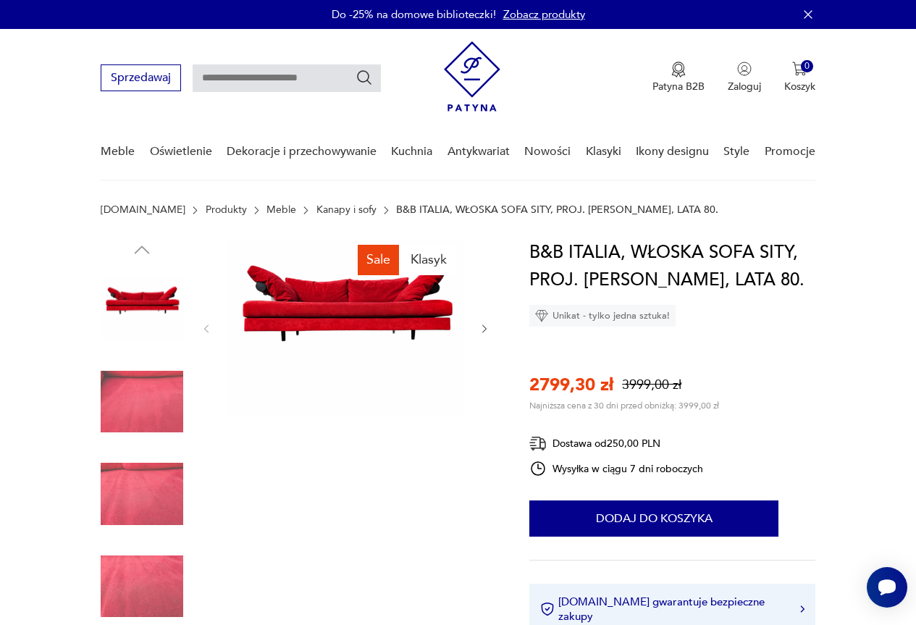
click at [482, 325] on icon "button" at bounding box center [485, 329] width 12 height 12
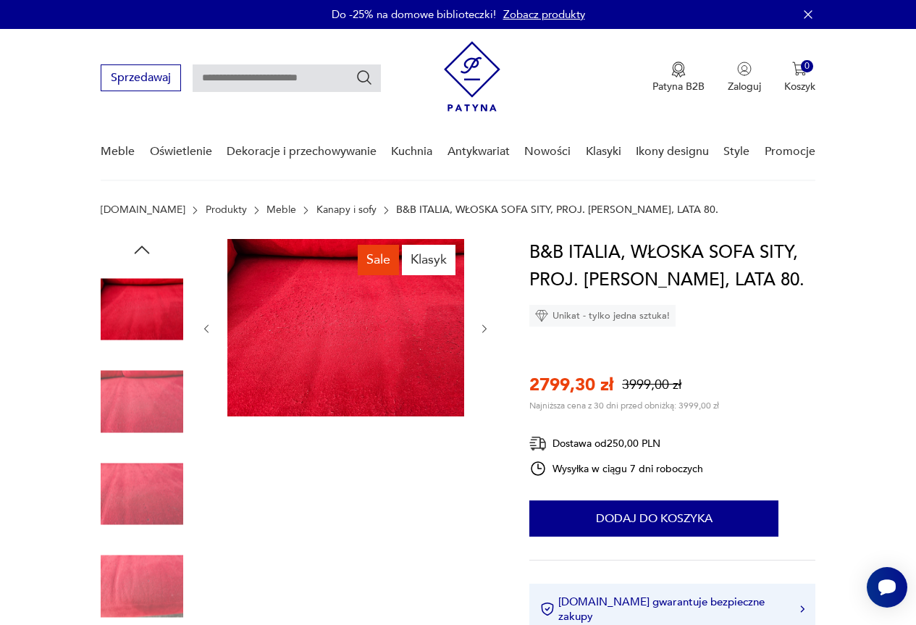
click at [482, 325] on icon "button" at bounding box center [485, 329] width 12 height 12
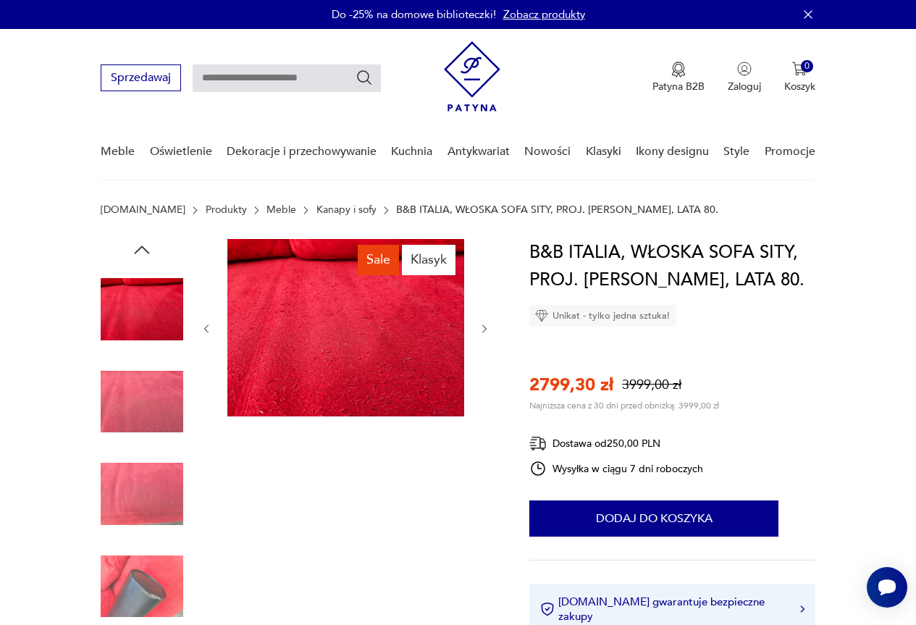
click at [482, 325] on icon "button" at bounding box center [485, 329] width 12 height 12
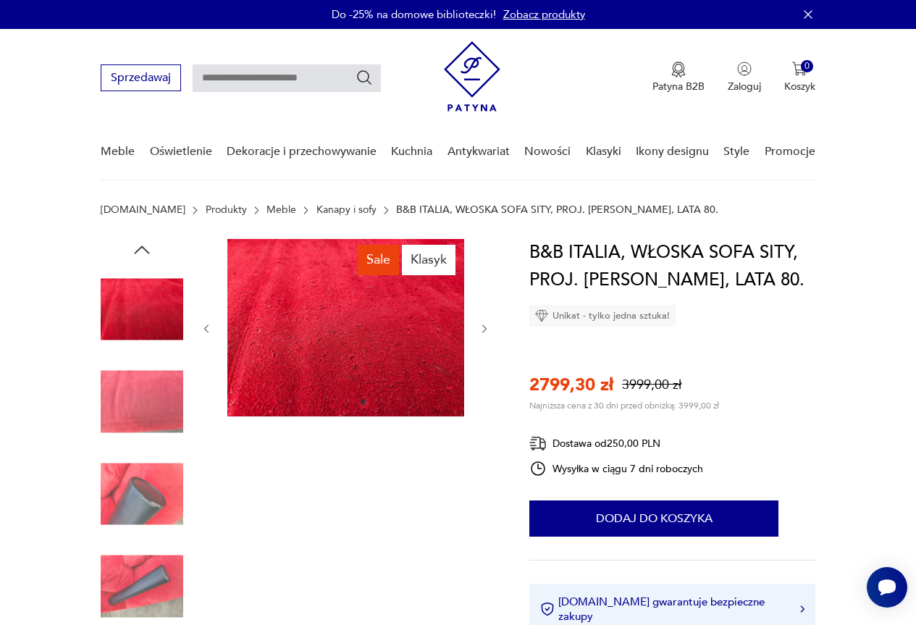
click at [482, 325] on icon "button" at bounding box center [485, 329] width 12 height 12
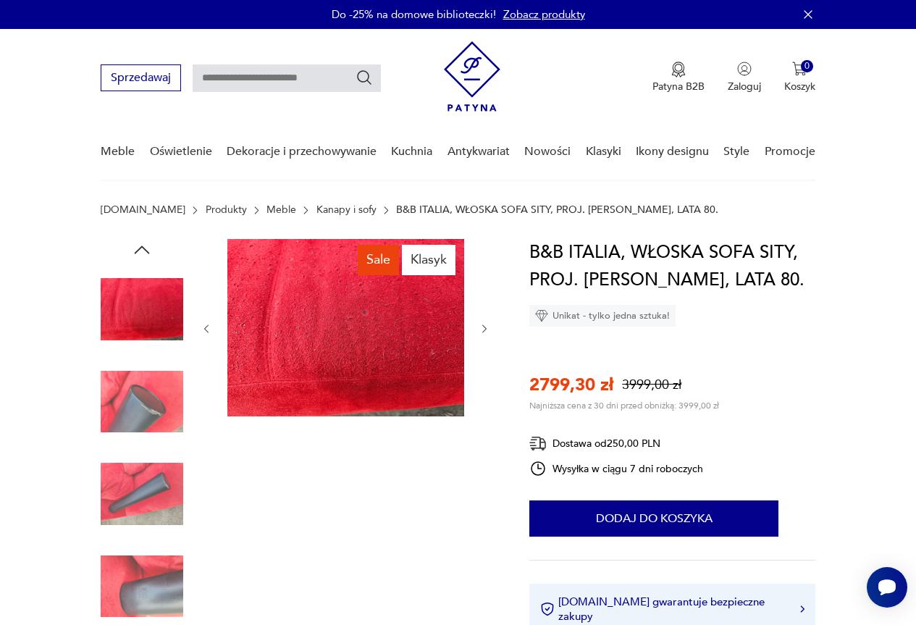
click at [482, 325] on icon "button" at bounding box center [485, 329] width 12 height 12
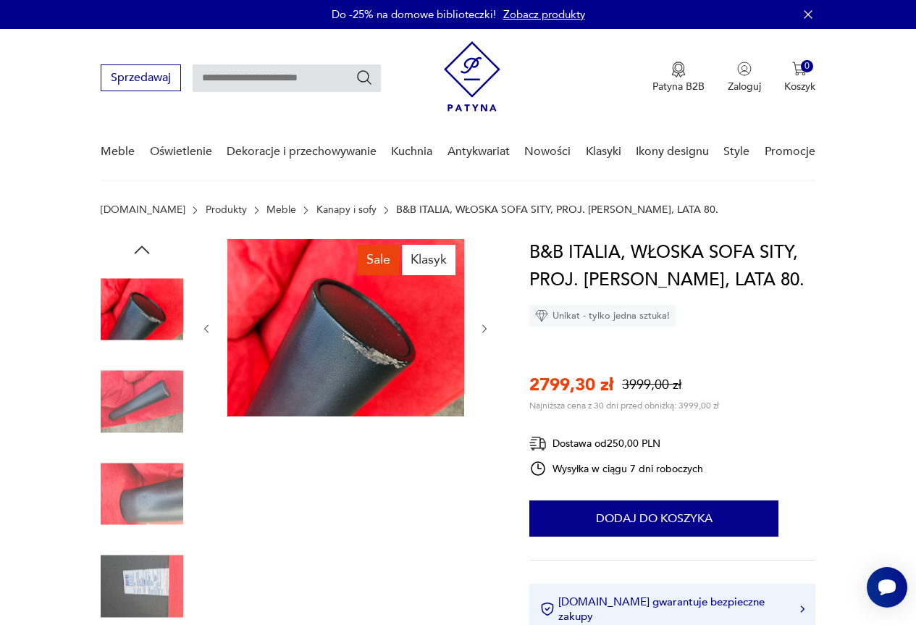
click at [482, 325] on icon "button" at bounding box center [485, 329] width 12 height 12
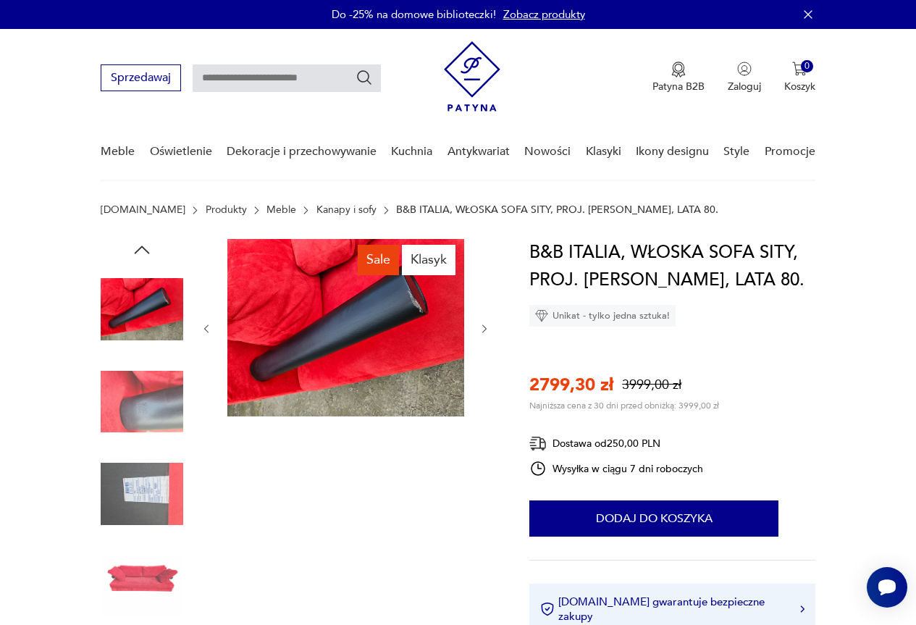
click at [482, 325] on icon "button" at bounding box center [485, 329] width 12 height 12
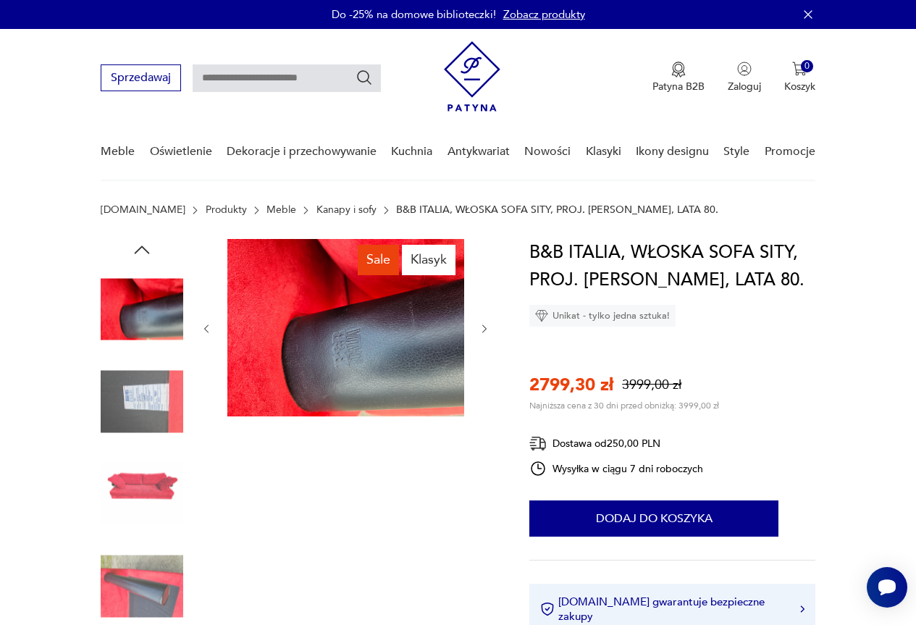
click at [482, 325] on icon "button" at bounding box center [485, 329] width 12 height 12
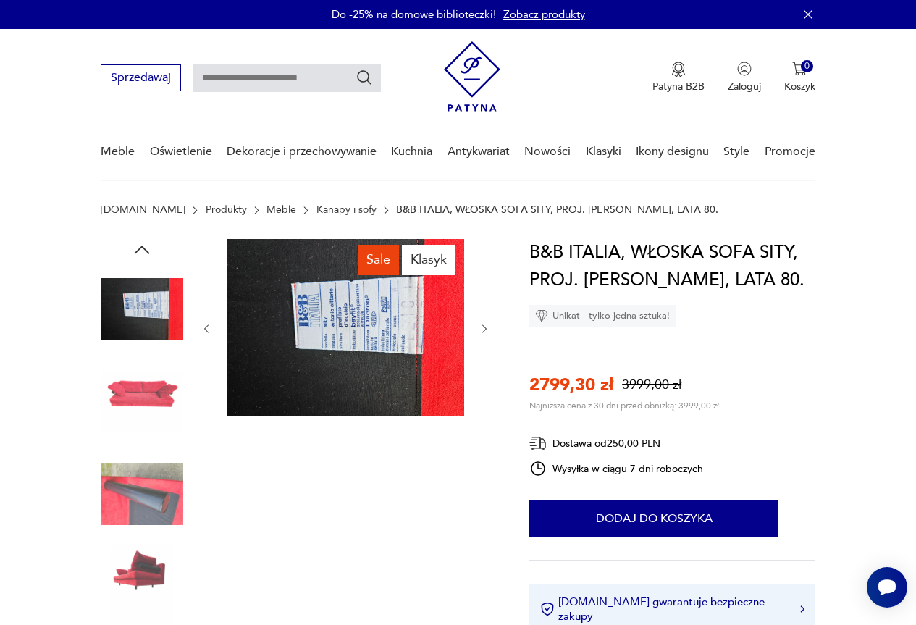
click at [482, 325] on icon "button" at bounding box center [485, 329] width 12 height 12
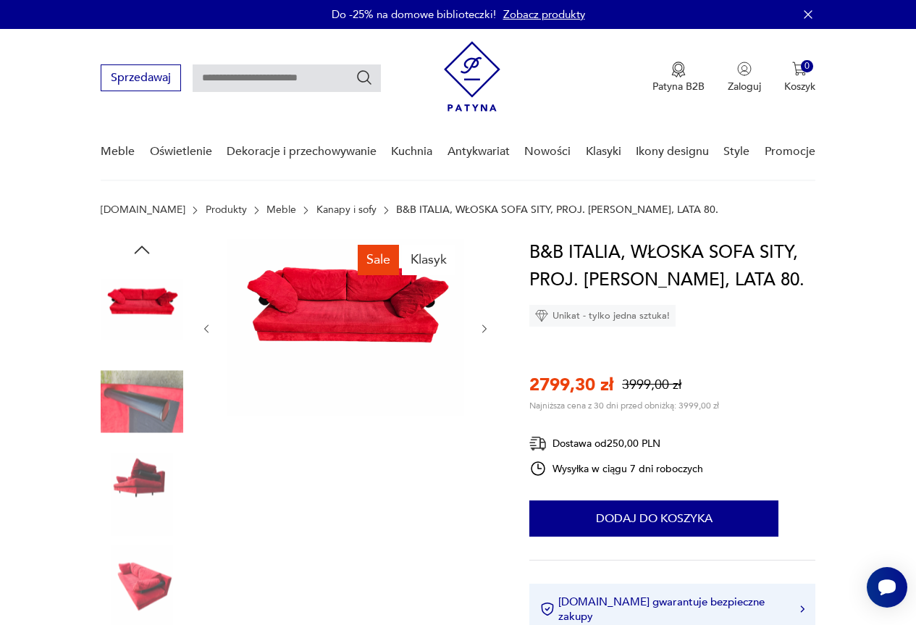
click at [482, 325] on icon "button" at bounding box center [485, 329] width 12 height 12
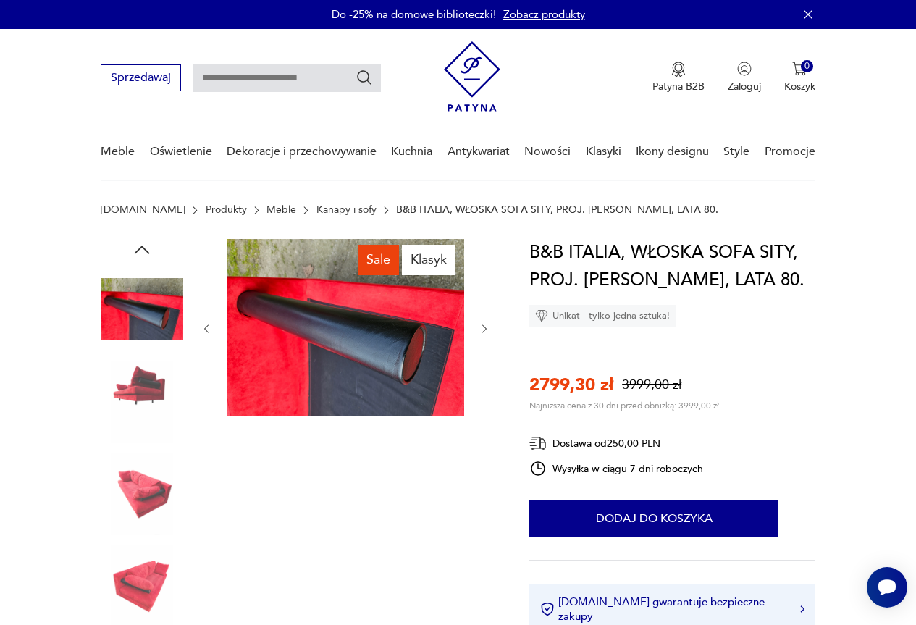
click at [482, 325] on icon "button" at bounding box center [484, 329] width 4 height 8
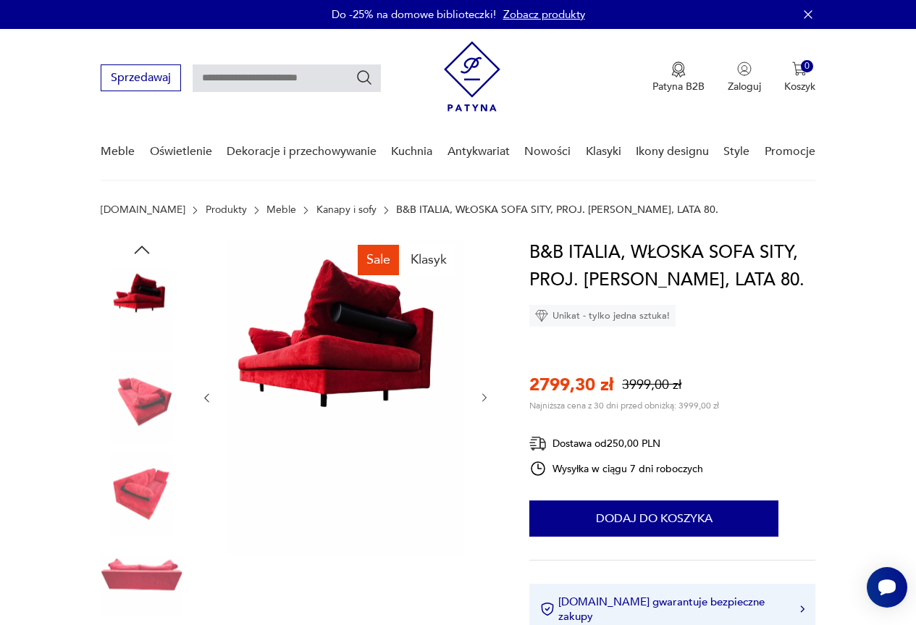
click at [482, 325] on div at bounding box center [346, 398] width 290 height 318
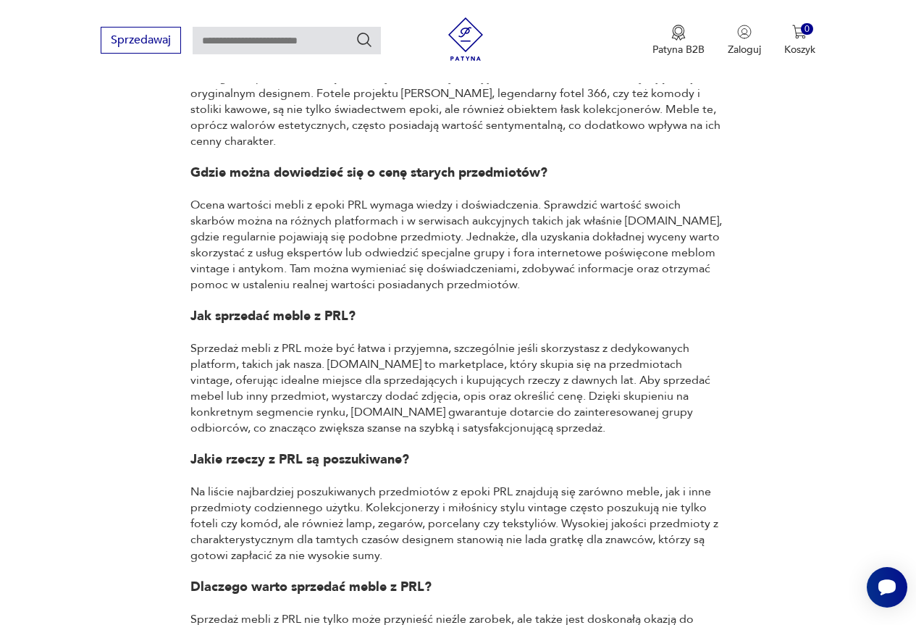
scroll to position [869, 0]
